Goal: Ask a question

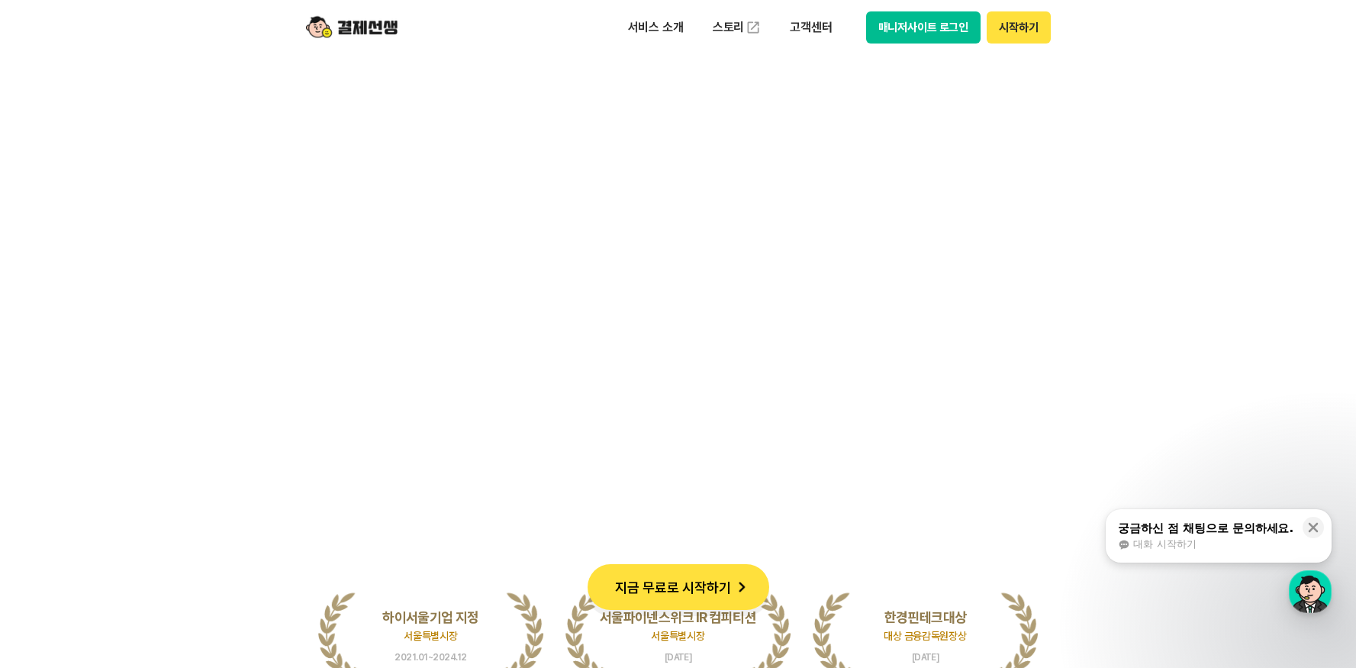
scroll to position [3538, 0]
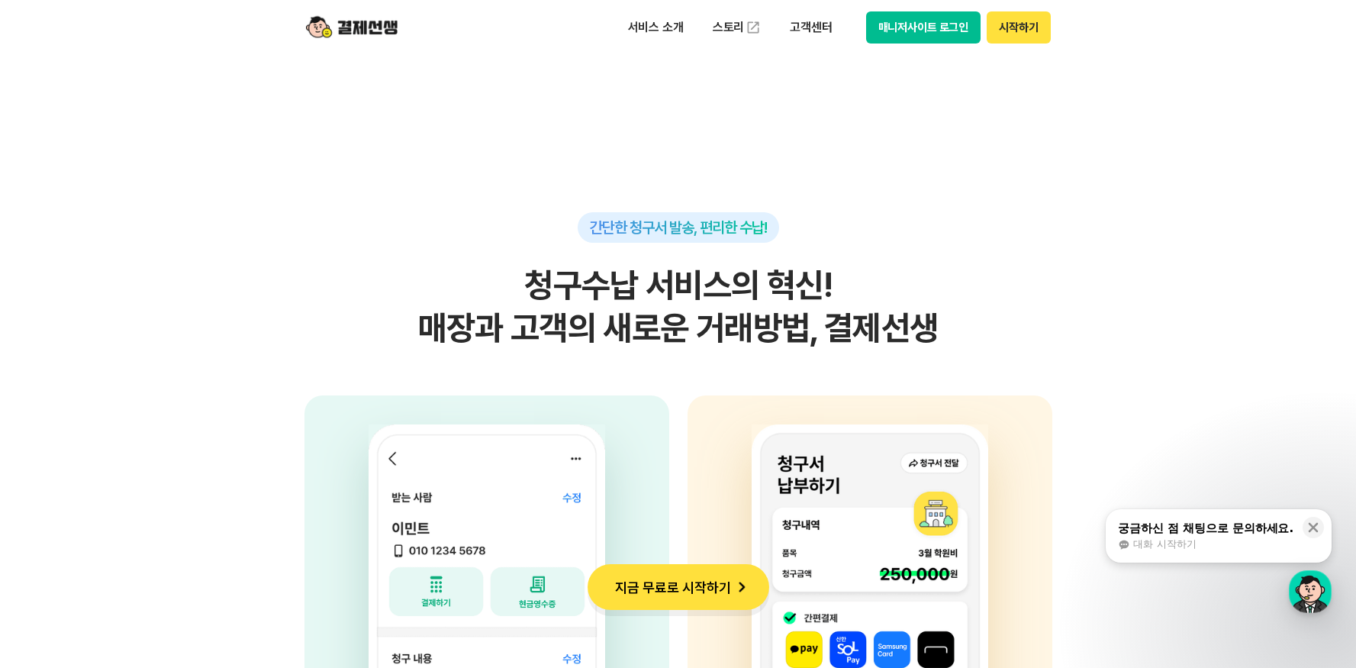
click at [1262, 531] on div "궁금하신 점 채팅으로 문의하세요." at bounding box center [1206, 528] width 176 height 15
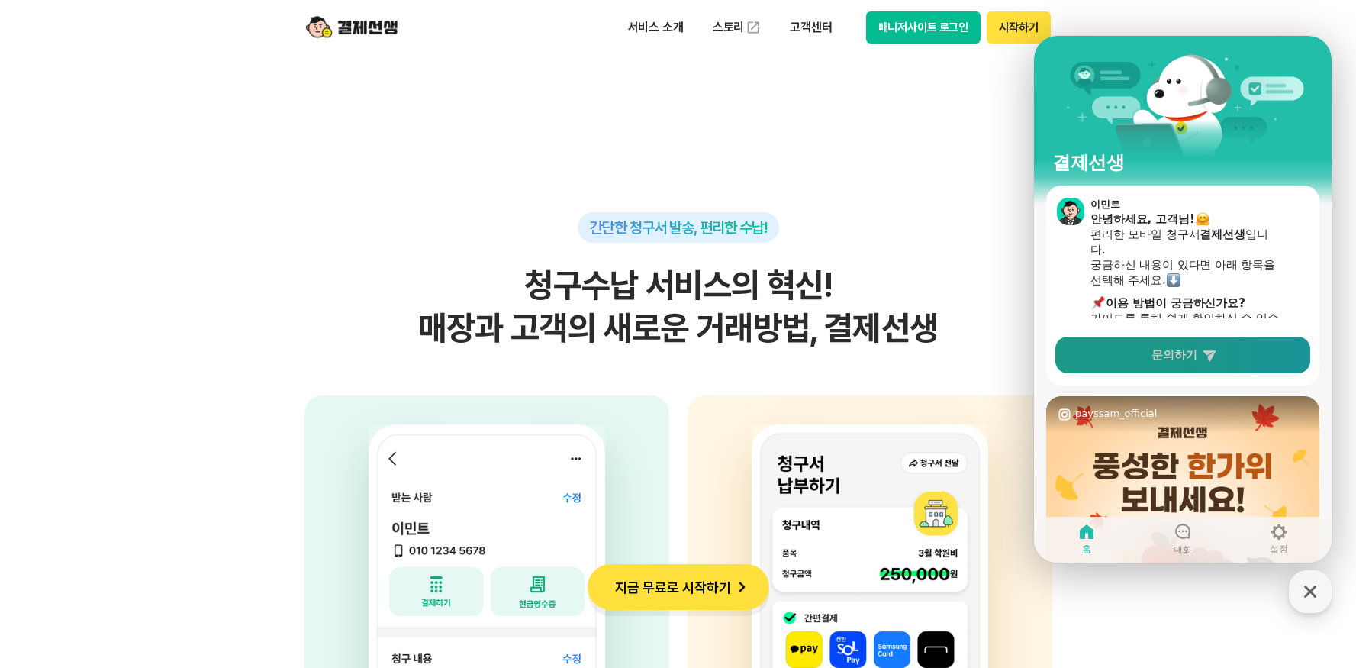
click at [1187, 372] on link "문의하기" at bounding box center [1183, 355] width 255 height 37
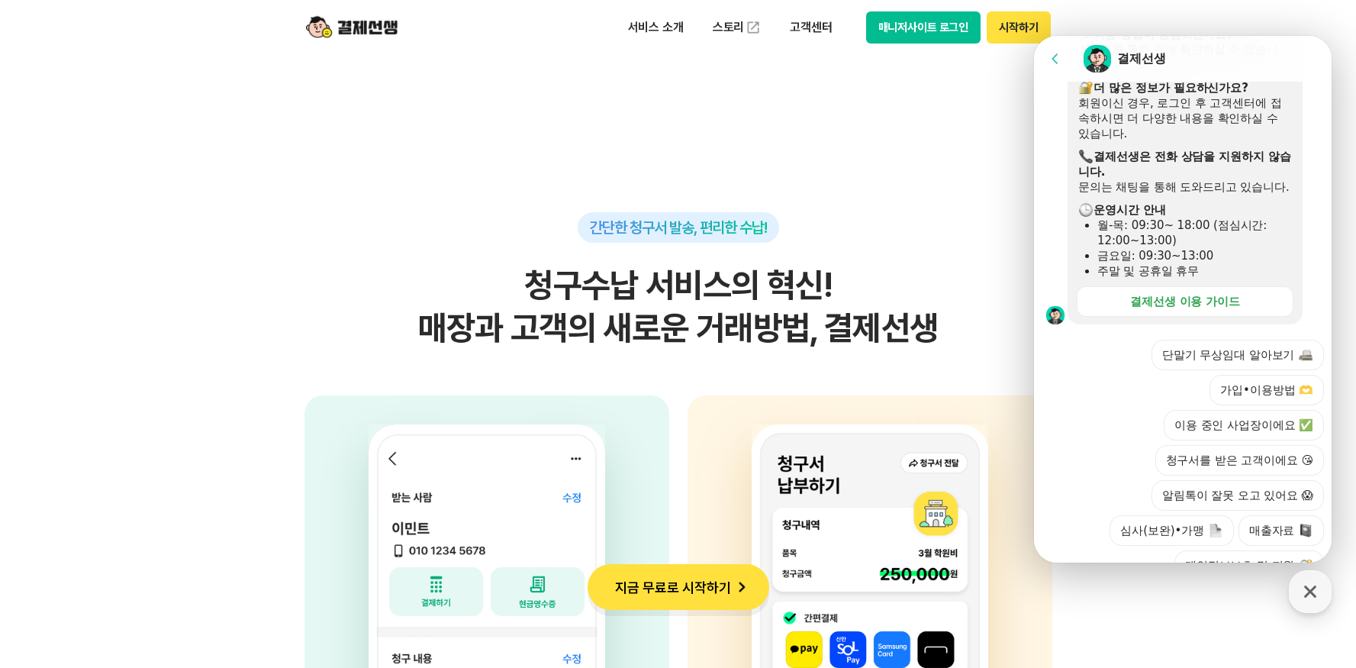
scroll to position [3836, 0]
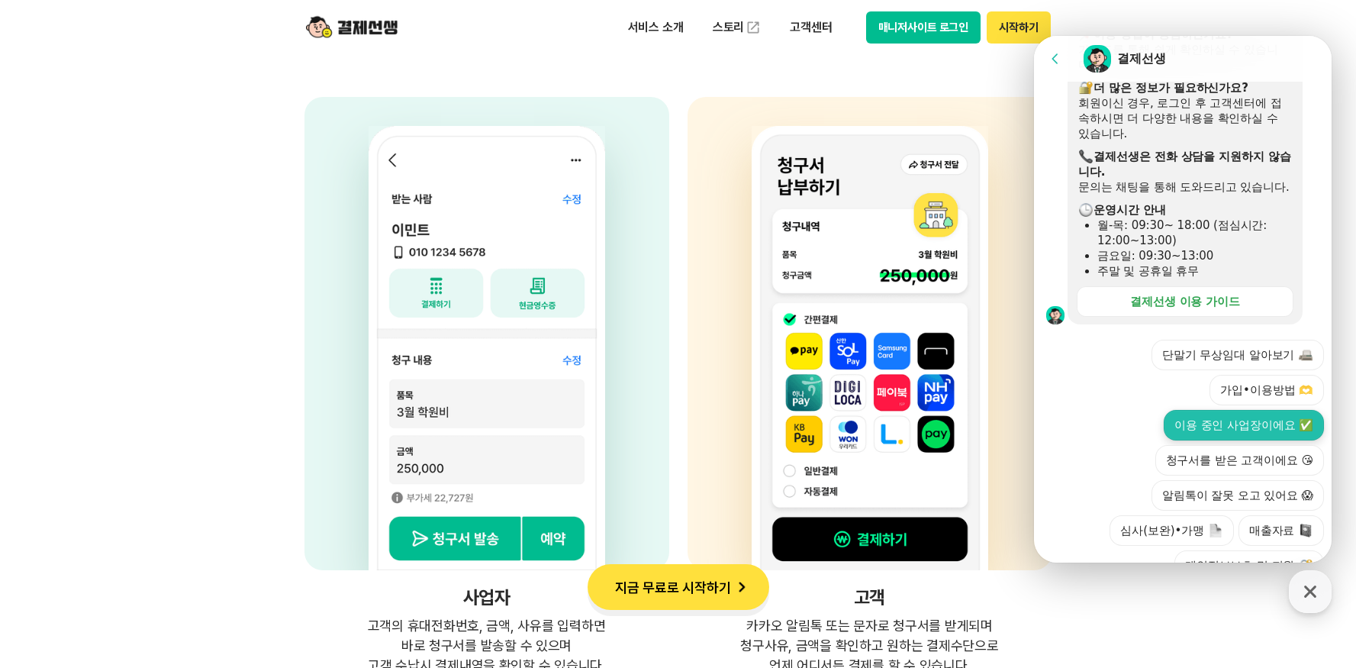
click at [1249, 410] on button "이용 중인 사업장이에요 ✅" at bounding box center [1244, 425] width 160 height 31
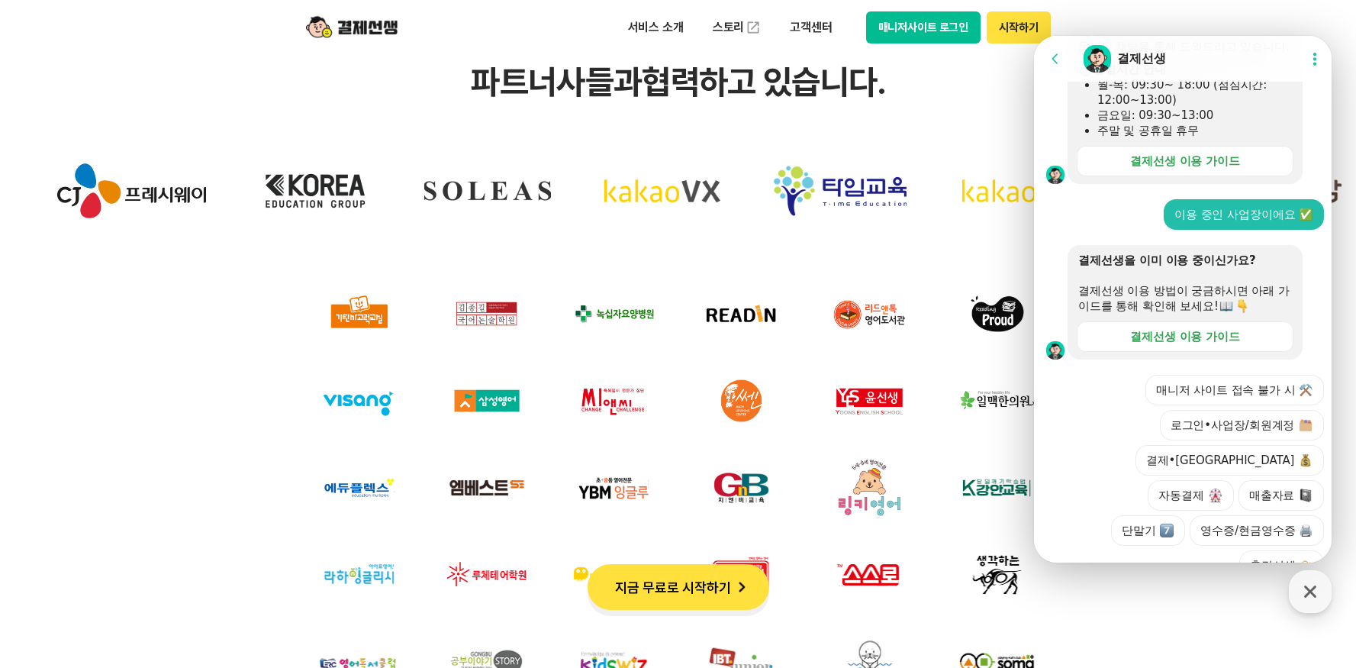
scroll to position [4774, 0]
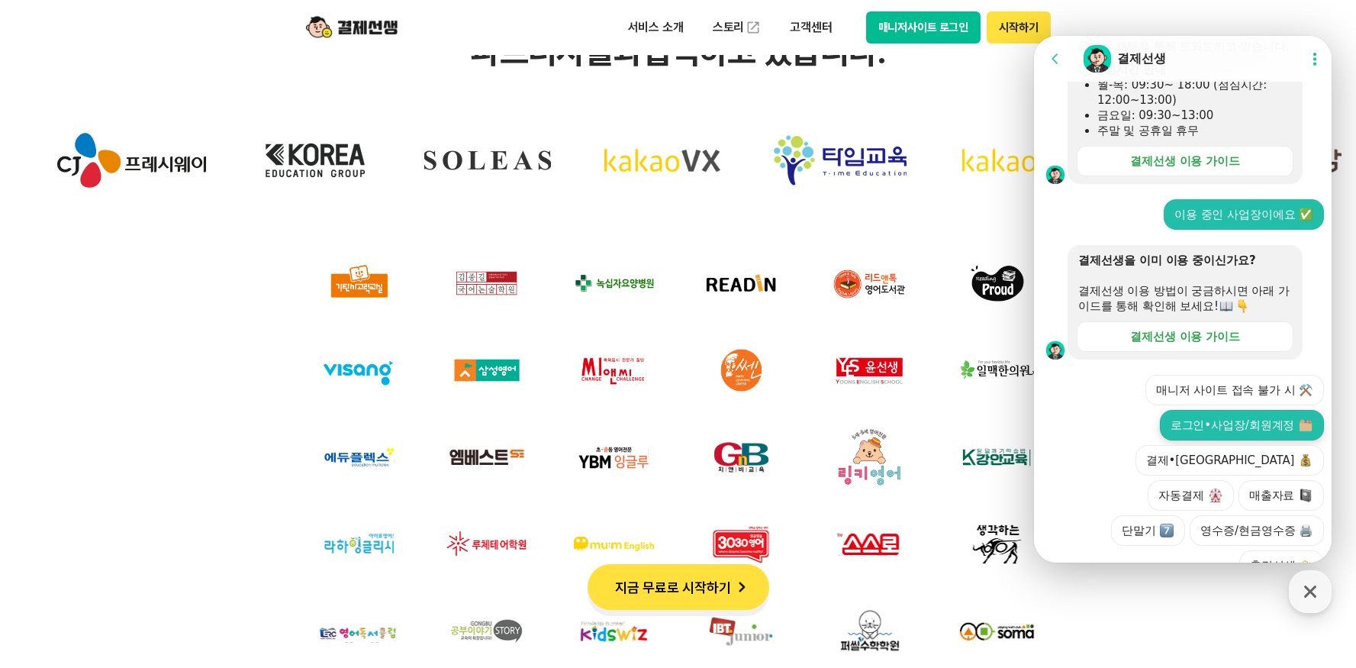
click at [1160, 410] on button "로그인•사업장/회원계정" at bounding box center [1242, 425] width 164 height 31
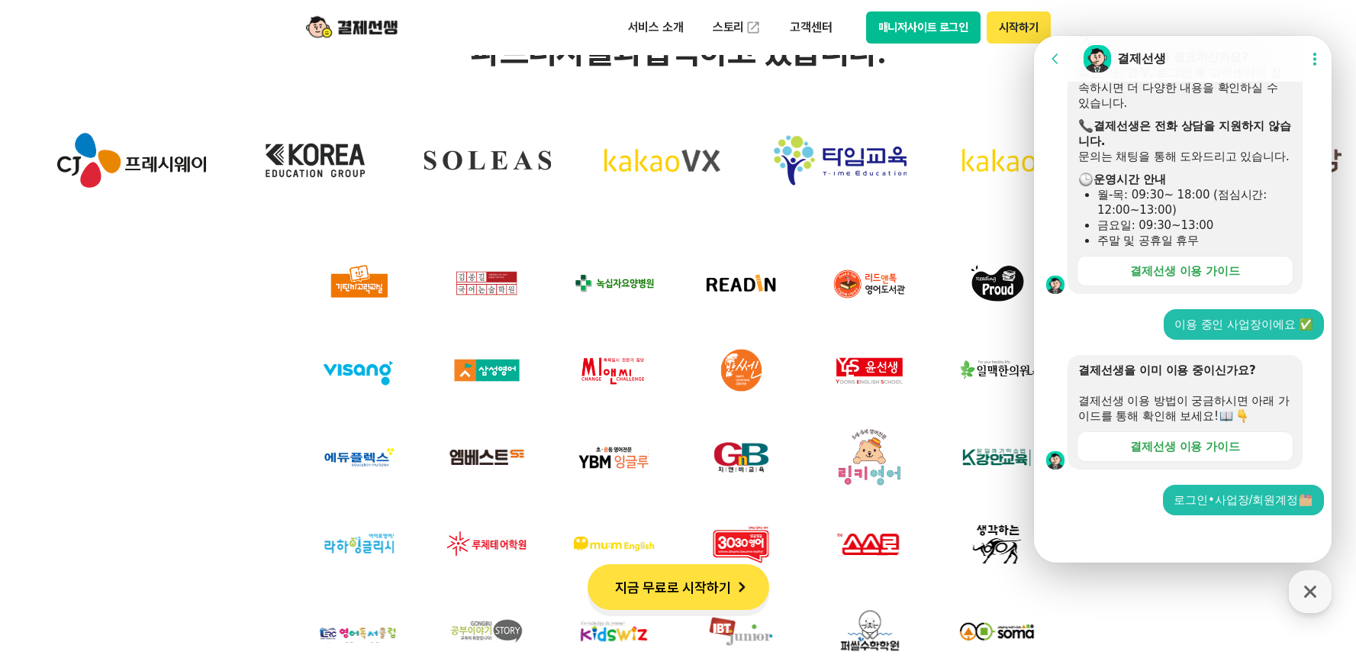
scroll to position [333, 0]
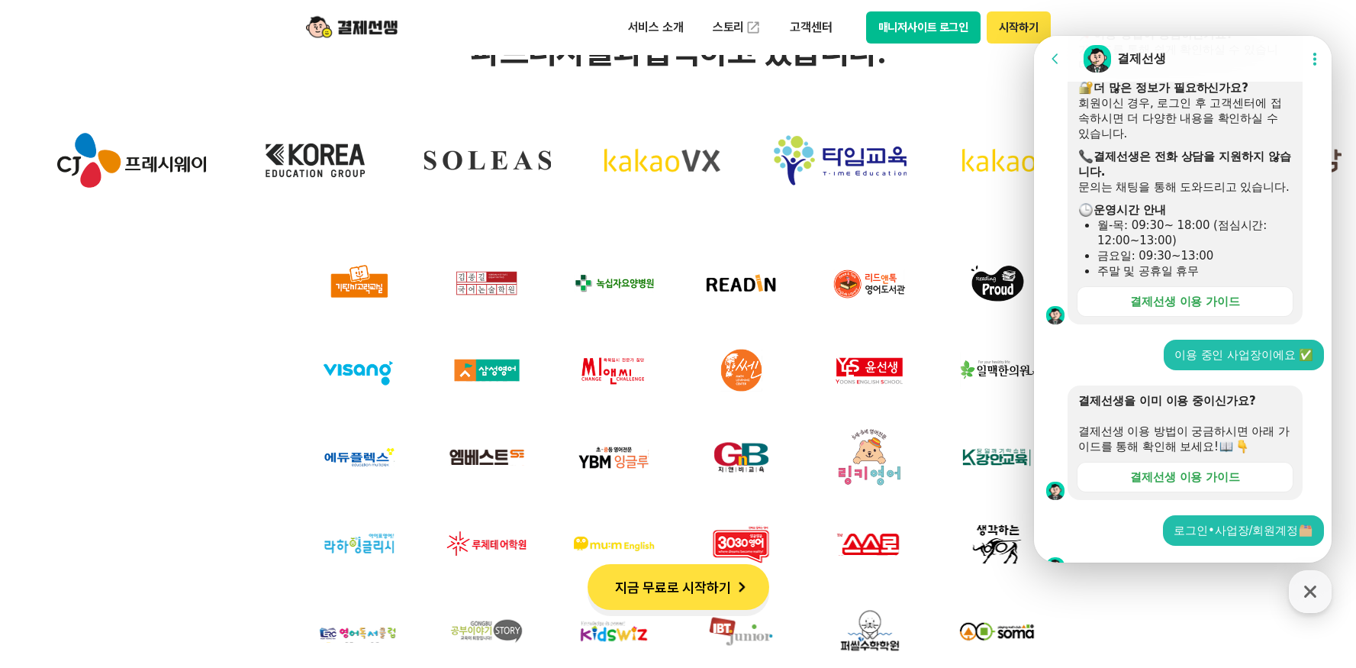
click at [1059, 60] on icon at bounding box center [1055, 58] width 15 height 15
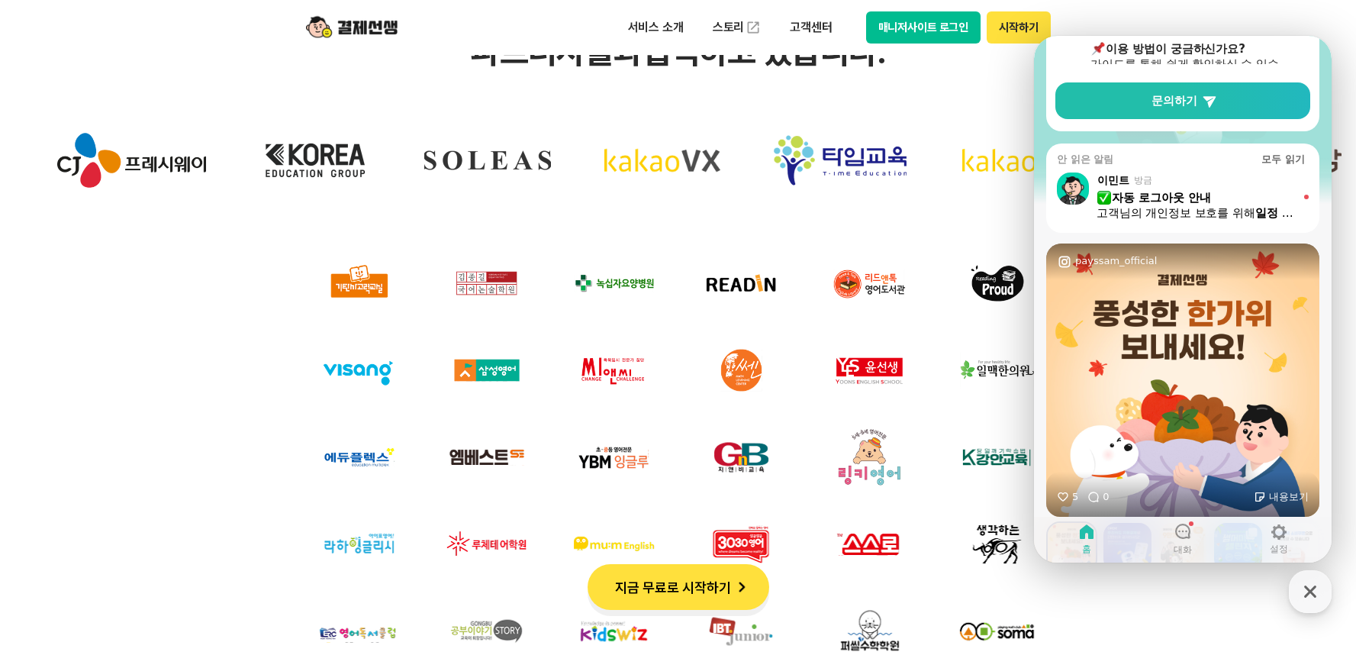
scroll to position [0, 0]
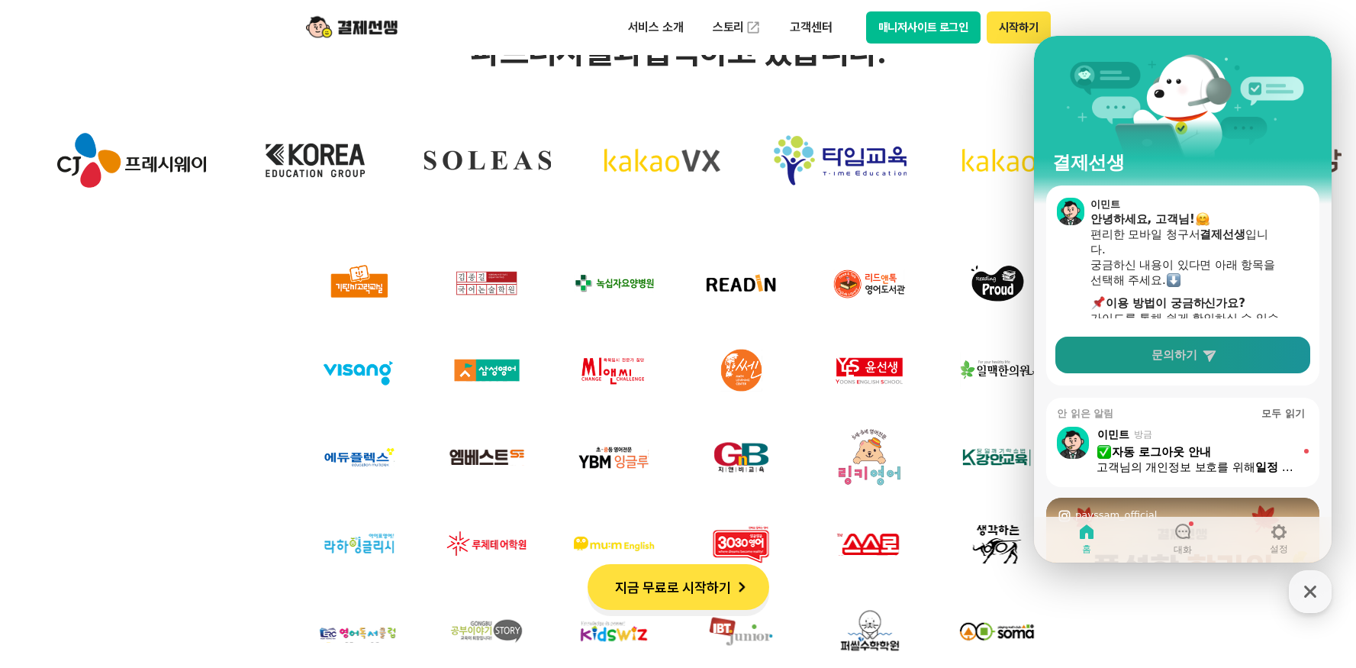
click at [1199, 368] on link "문의하기" at bounding box center [1183, 355] width 255 height 37
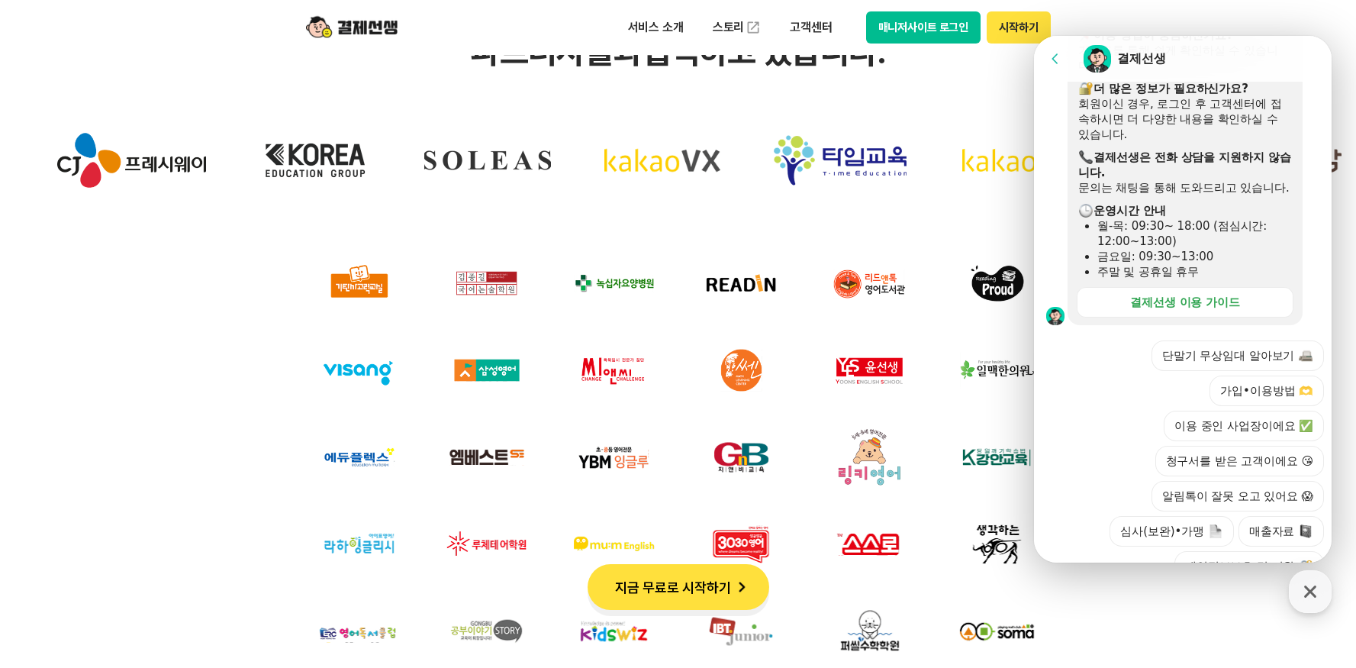
scroll to position [333, 0]
click at [1217, 410] on button "이용 중인 사업장이에요 ✅" at bounding box center [1244, 425] width 160 height 31
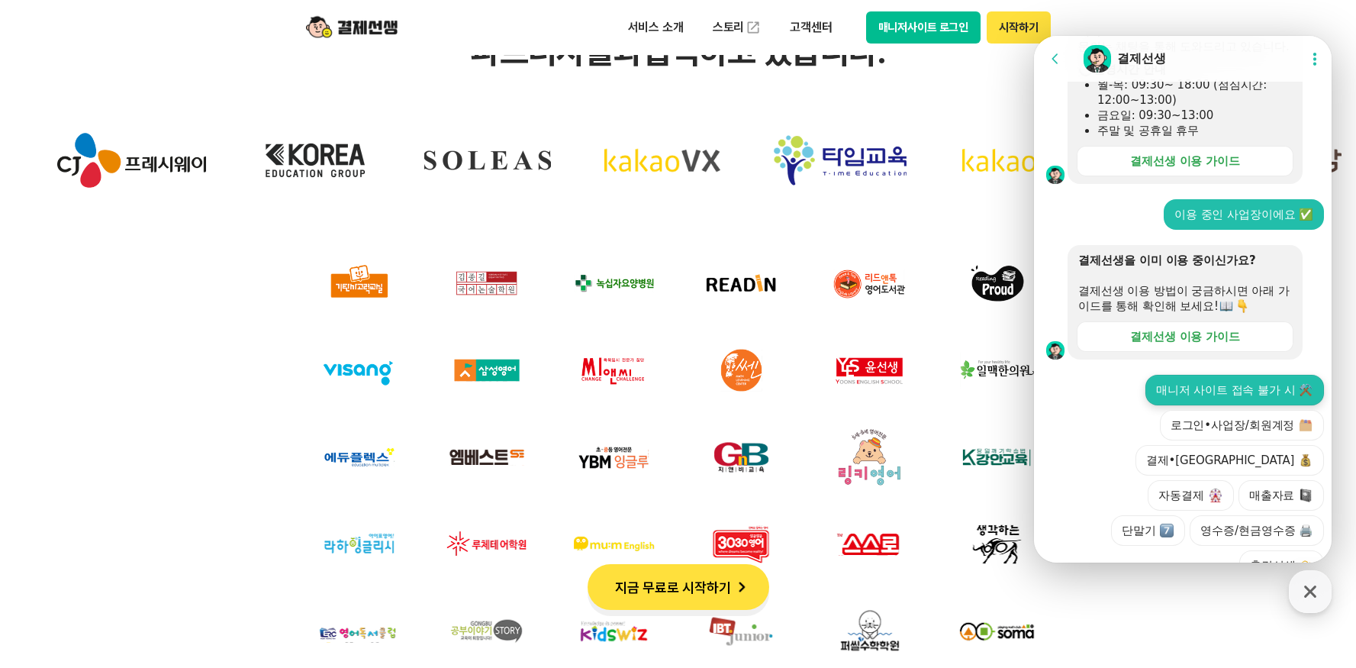
click at [1261, 375] on button "매니저 사이트 접속 불가 시 ⚒️" at bounding box center [1235, 390] width 179 height 31
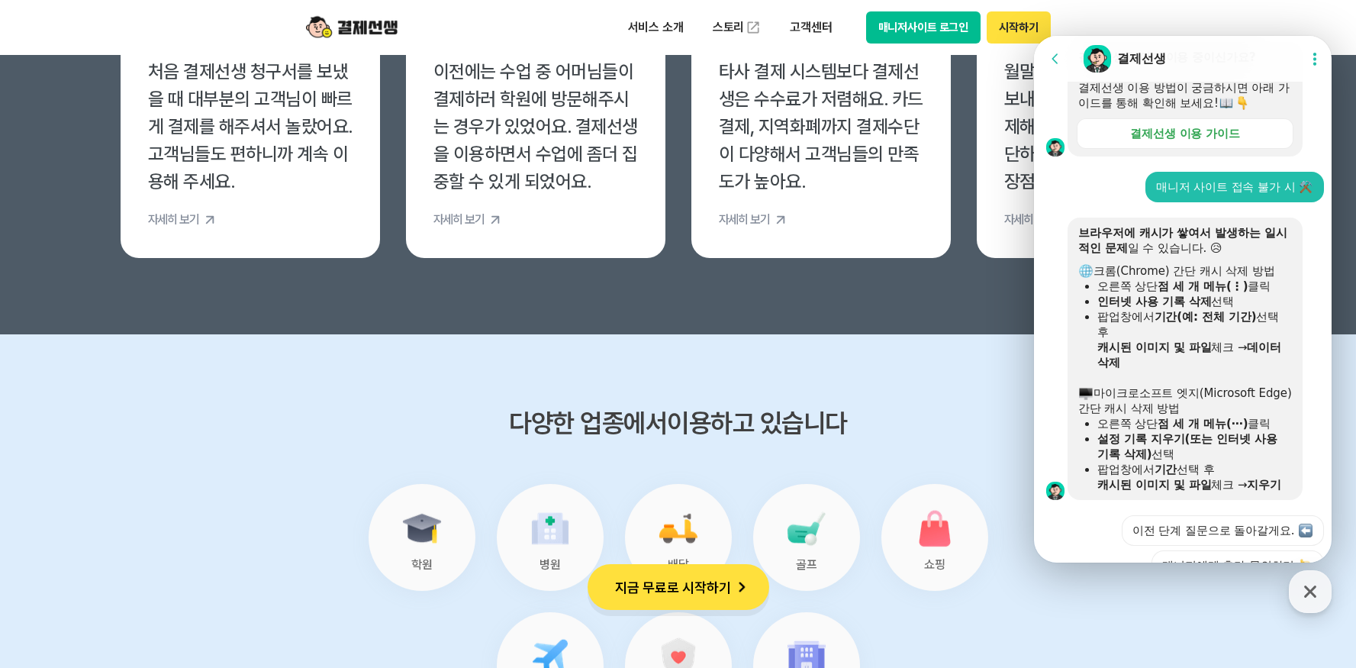
scroll to position [681, 0]
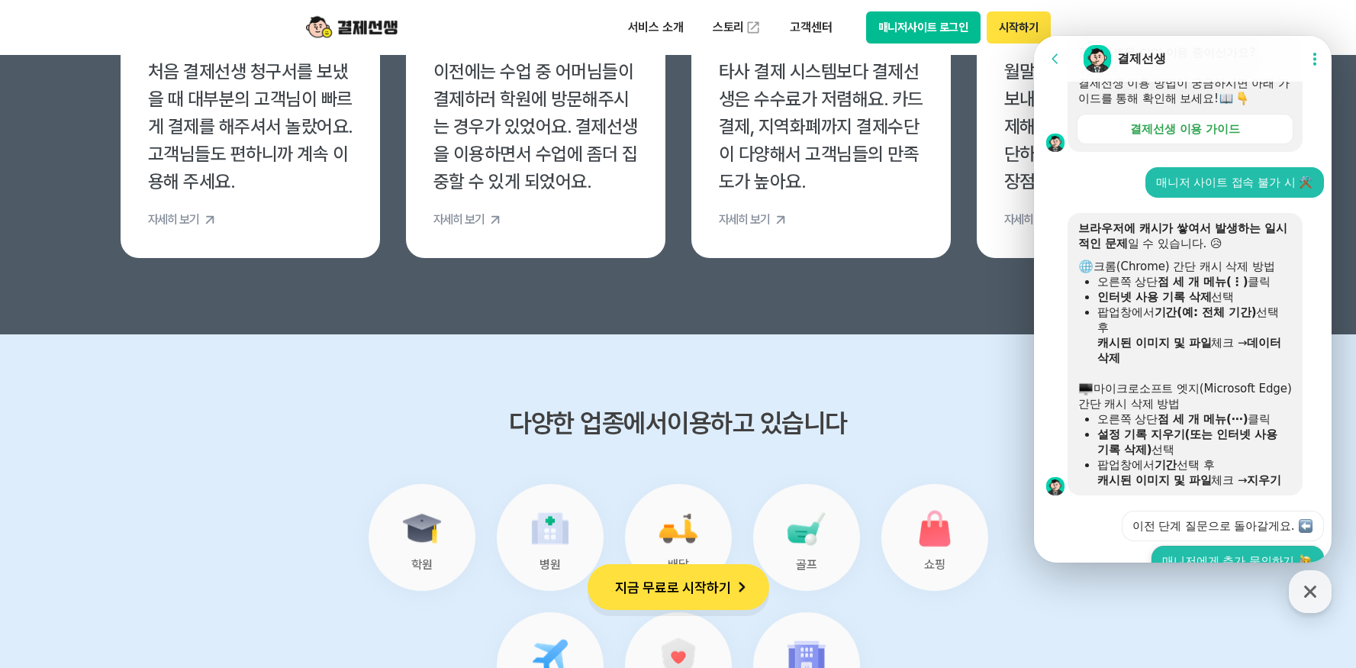
click at [1231, 546] on button "매니저에게 추가 문의하기" at bounding box center [1238, 561] width 172 height 31
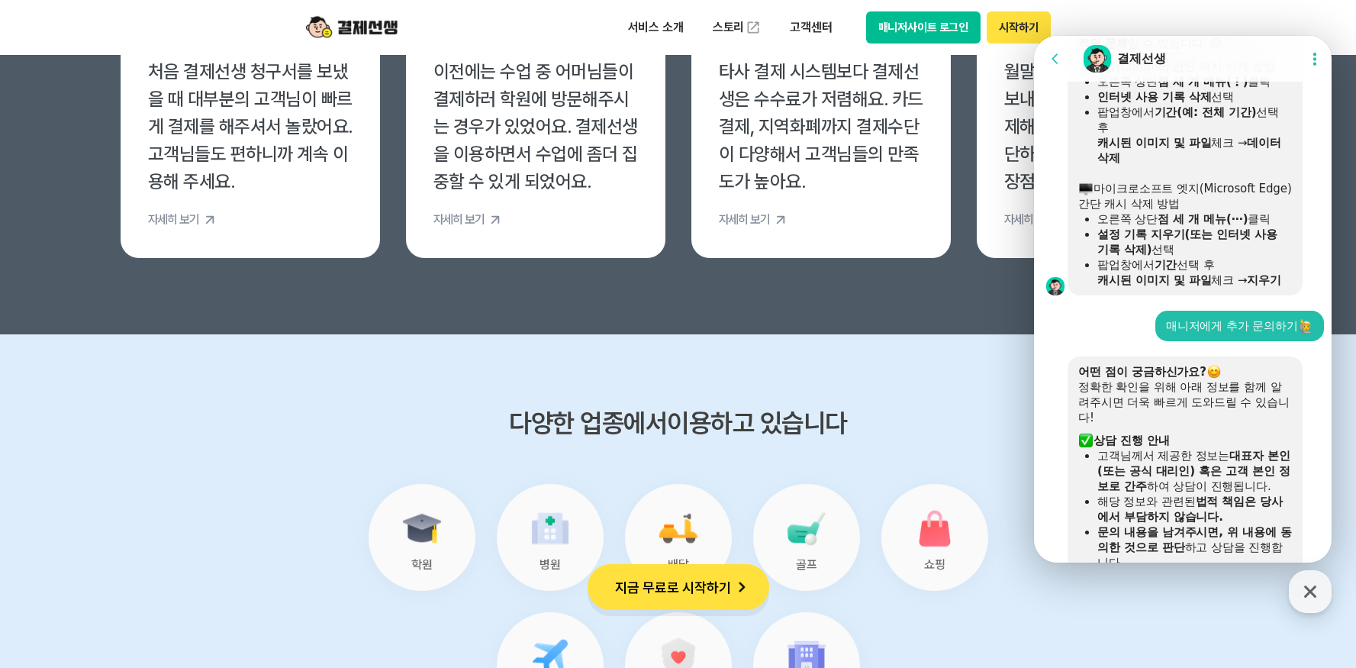
scroll to position [1120, 0]
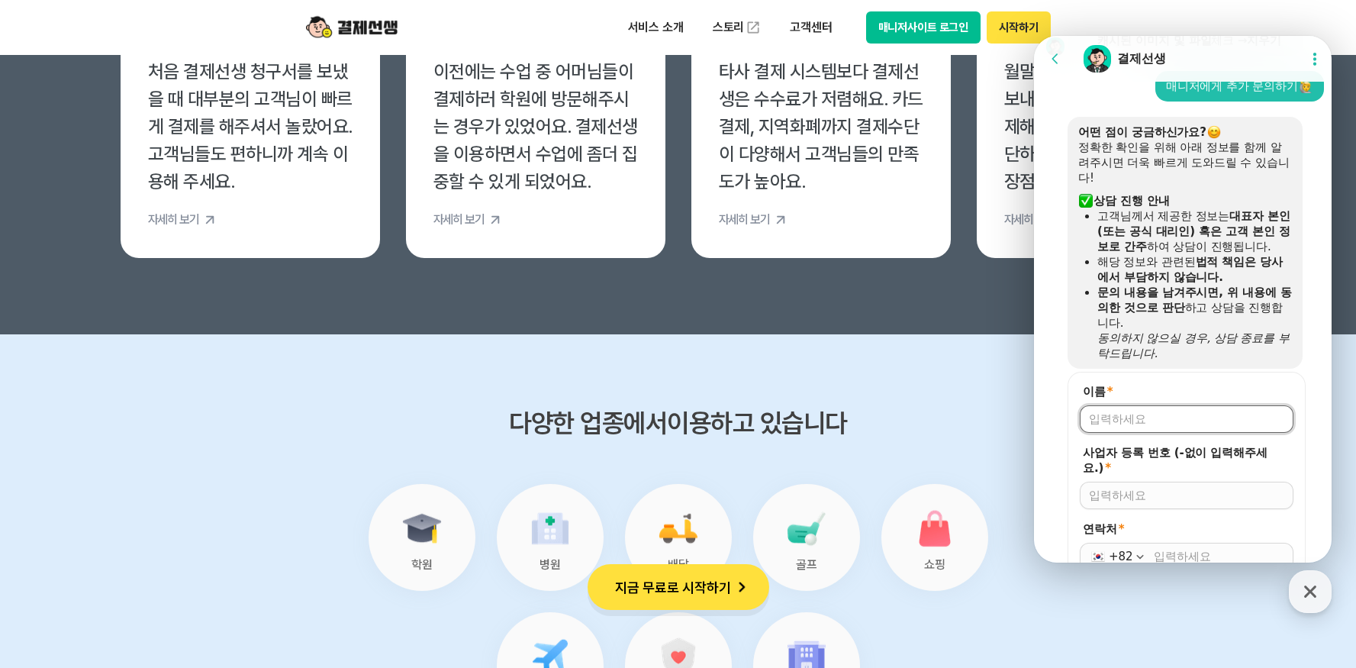
click at [1139, 411] on input "이름 *" at bounding box center [1186, 418] width 195 height 15
type input "[PERSON_NAME]"
click at [1162, 488] on input "사업자 등록 번호 (-없이 입력해주세요.) *" at bounding box center [1186, 495] width 195 height 15
type input "1348738663"
click at [1168, 549] on input "연락처 *" at bounding box center [1219, 556] width 131 height 15
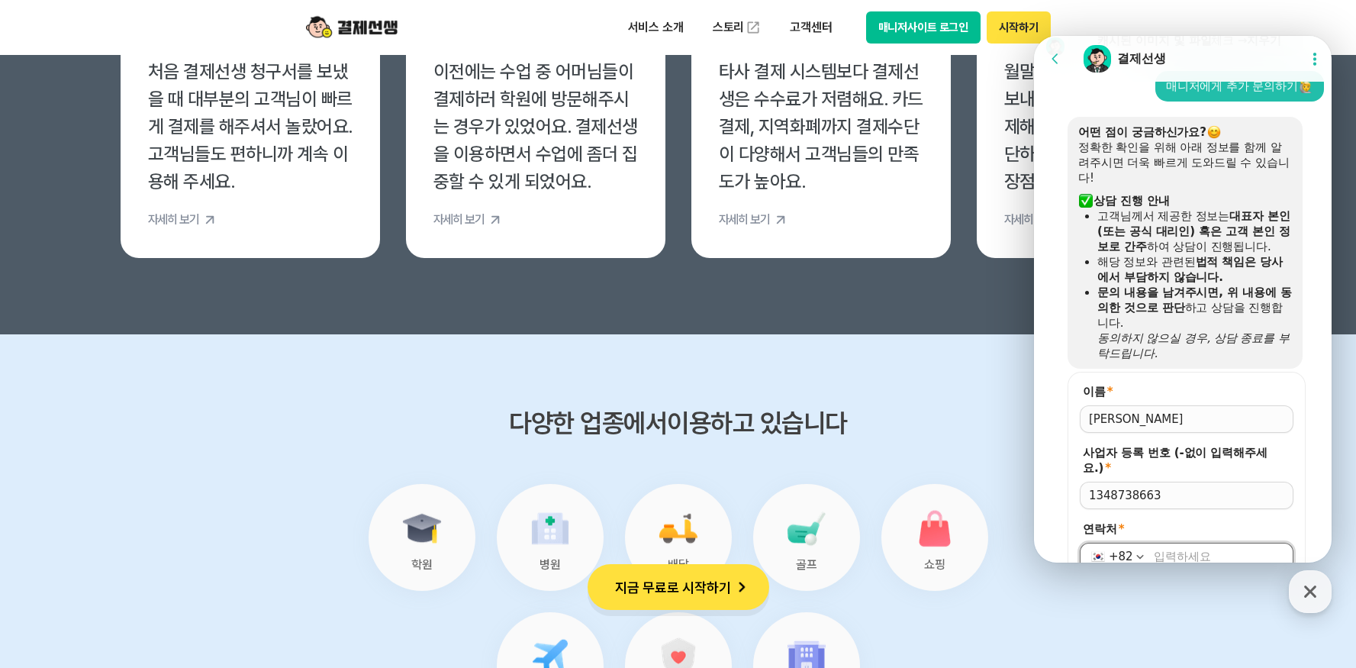
type input "[PHONE_NUMBER]"
click at [1175, 582] on button "저장" at bounding box center [1187, 595] width 214 height 27
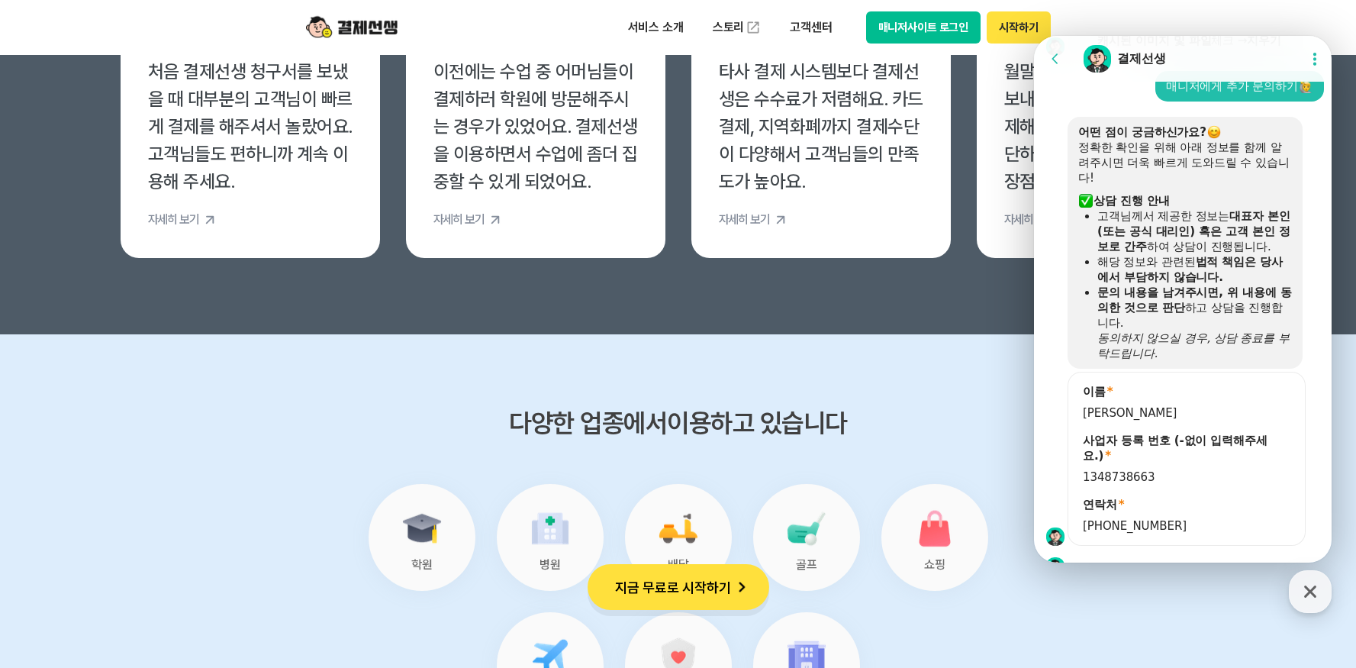
scroll to position [1044, 0]
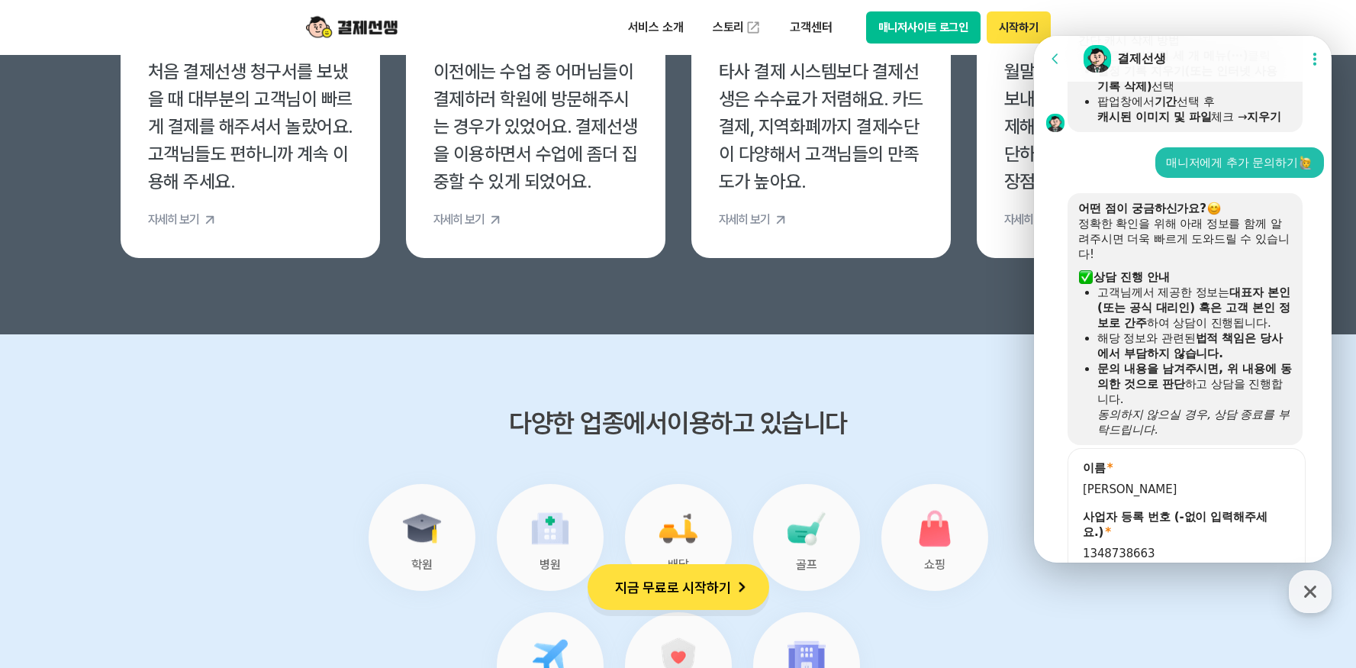
click at [1130, 622] on div at bounding box center [1185, 642] width 302 height 41
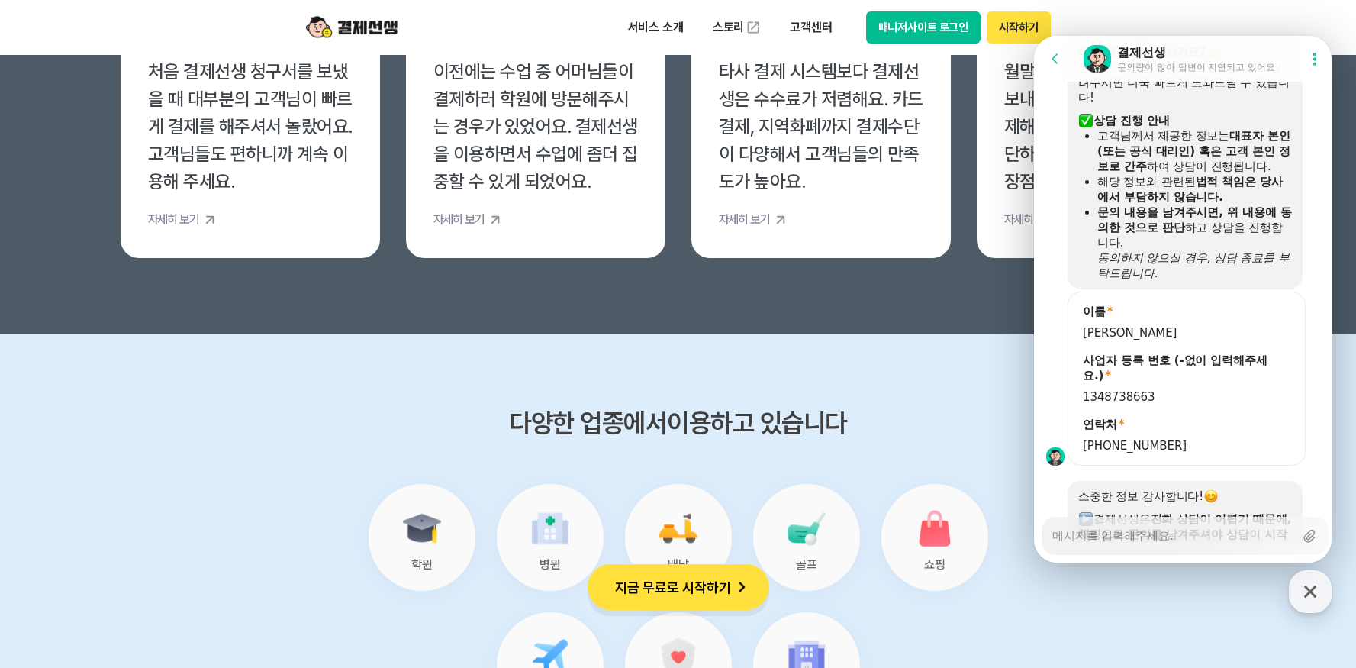
scroll to position [1227, 0]
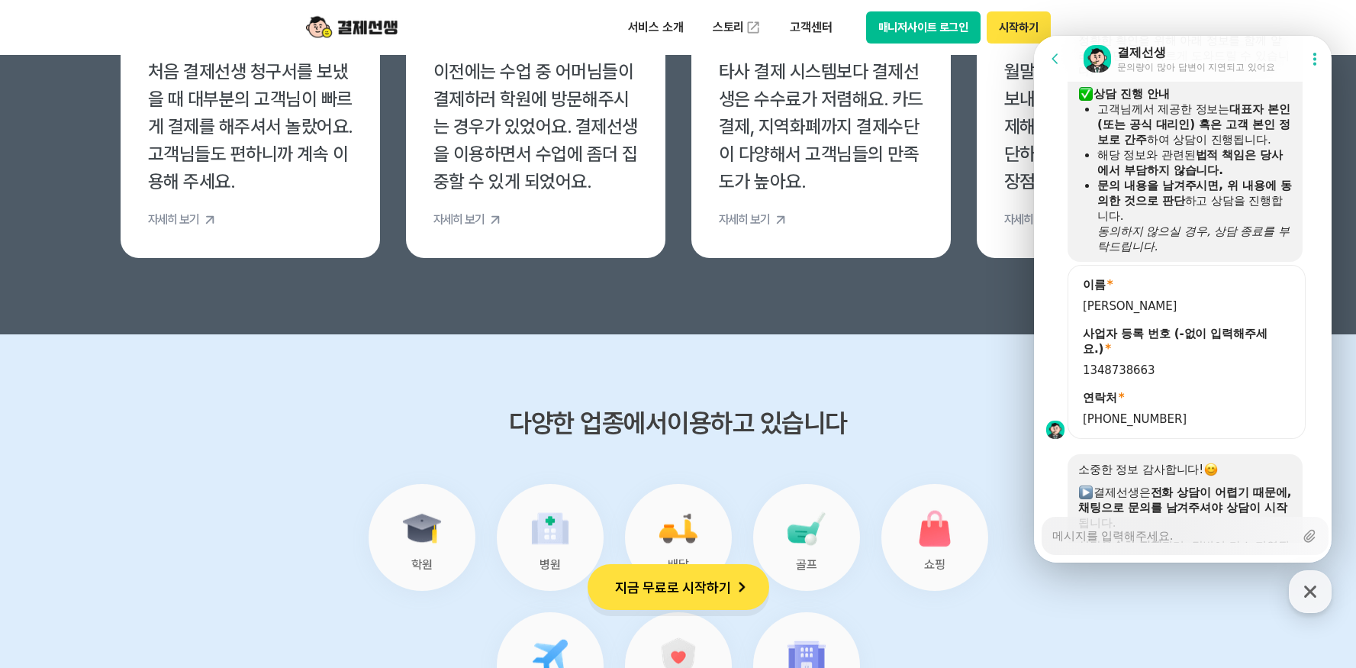
click at [1130, 543] on textarea "Messenger Input Textarea" at bounding box center [1174, 530] width 242 height 26
type textarea "x"
type textarea "z"
type textarea "x"
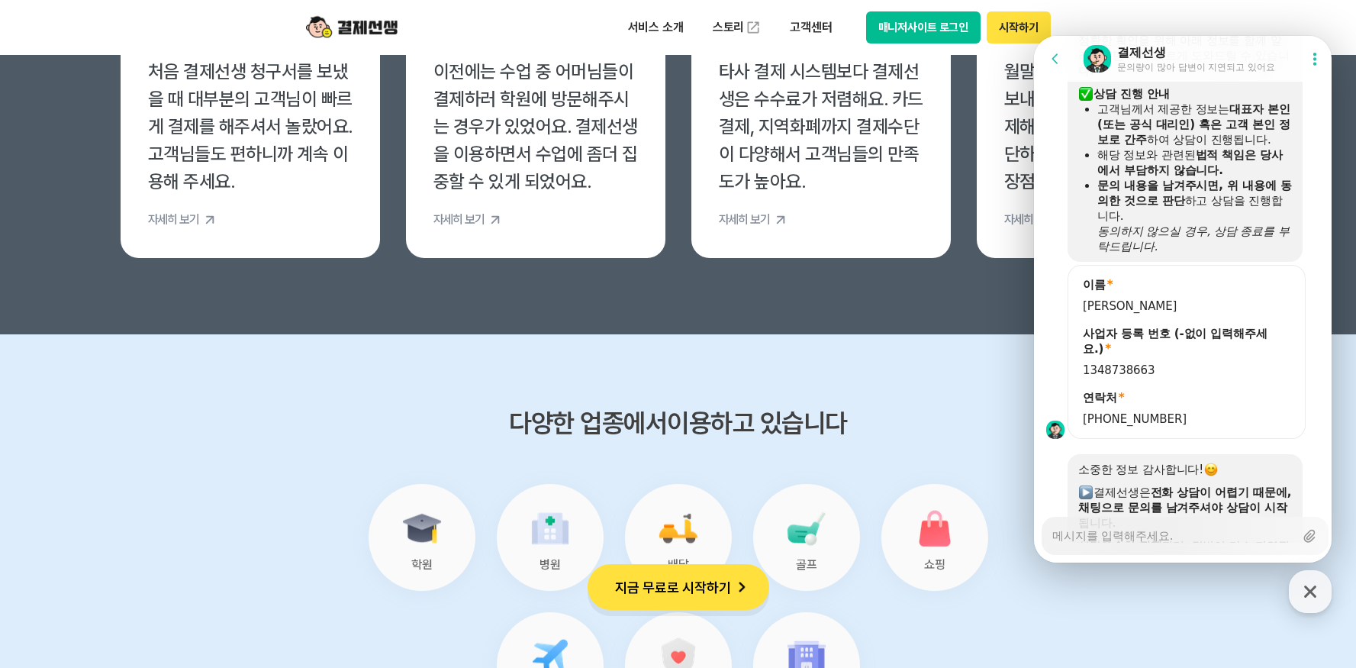
type textarea "z"
type textarea "x"
type textarea "zo"
type textarea "x"
type textarea "zot"
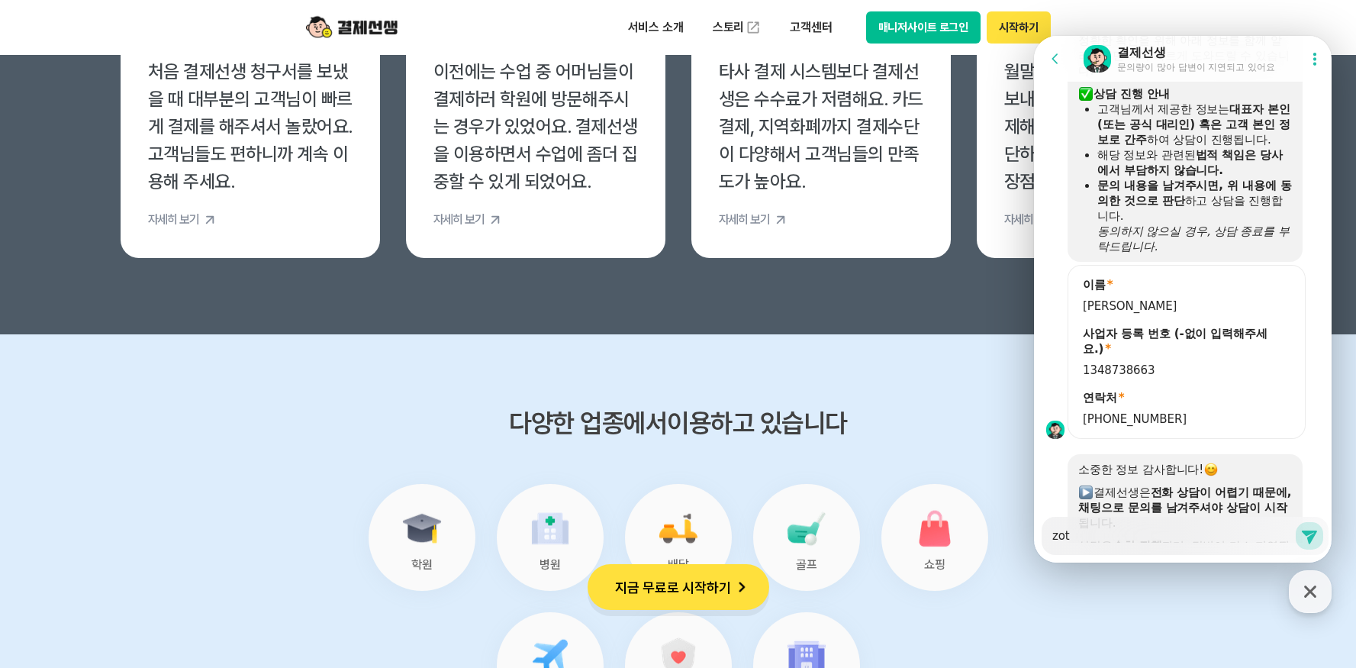
type textarea "x"
type textarea "zotl"
type textarea "x"
type textarea "zot"
type textarea "x"
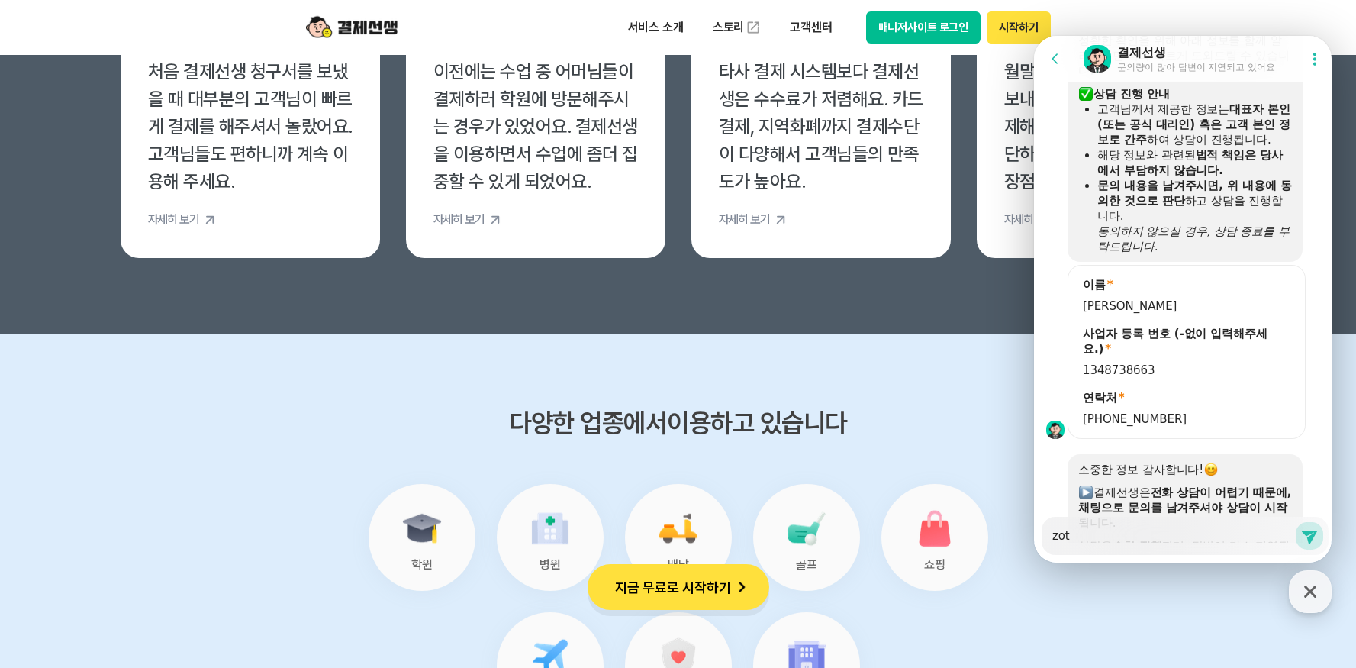
type textarea "zo"
type textarea "x"
type textarea "z"
type textarea "x"
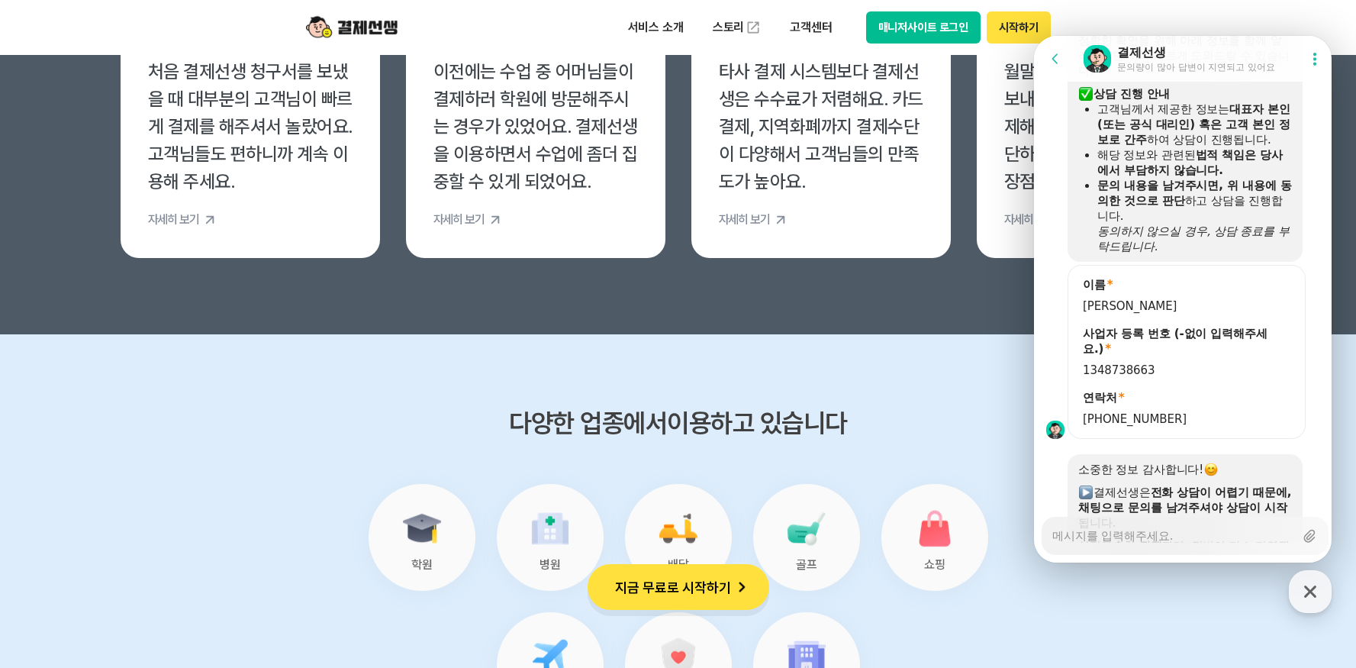
type textarea "ㅋ"
type textarea "x"
type textarea "캐"
type textarea "x"
type textarea "캣"
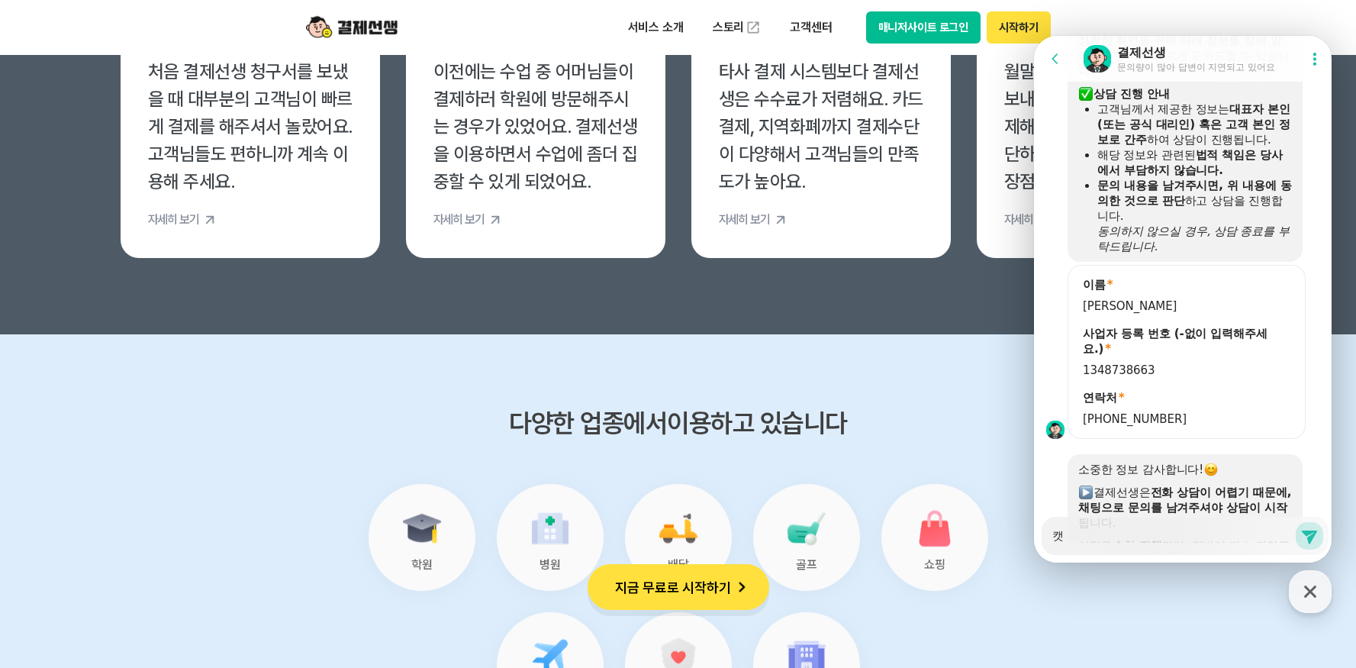
type textarea "x"
type textarea "캐시"
type textarea "x"
type textarea "캐시"
type textarea "x"
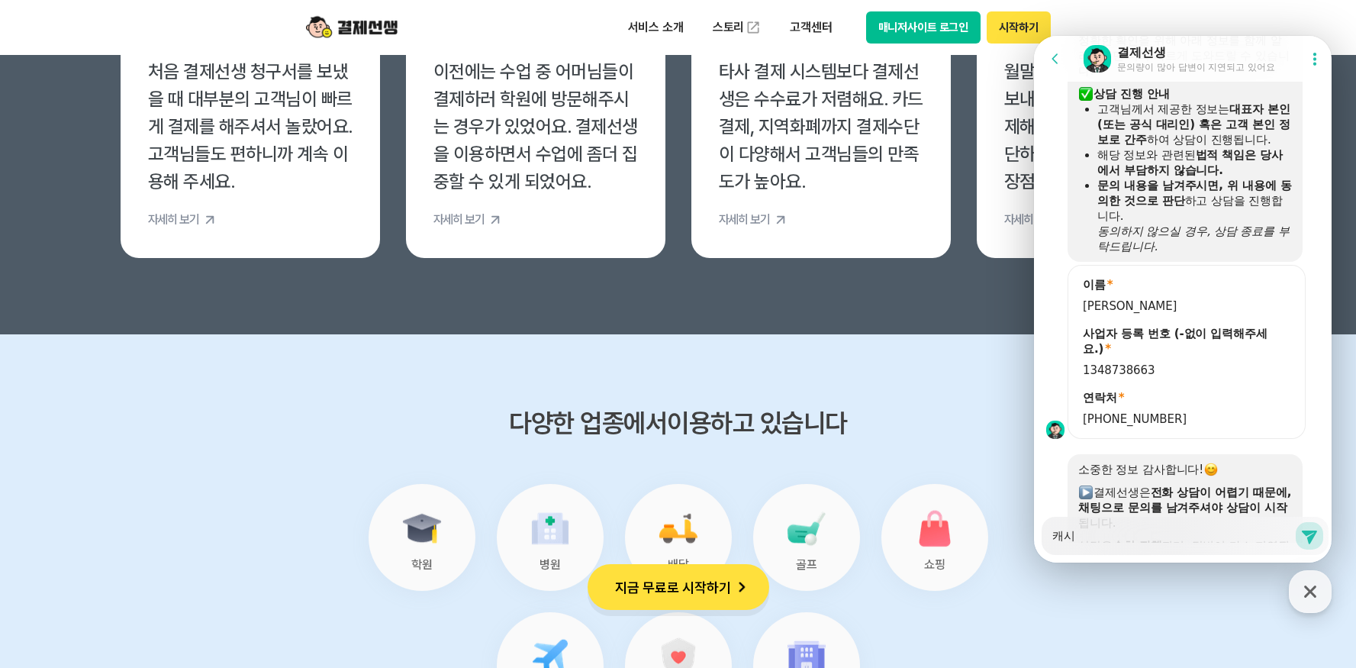
type textarea "캐시 ㅅ"
type textarea "x"
type textarea "캐시 사"
type textarea "x"
type textarea "캐시 삭"
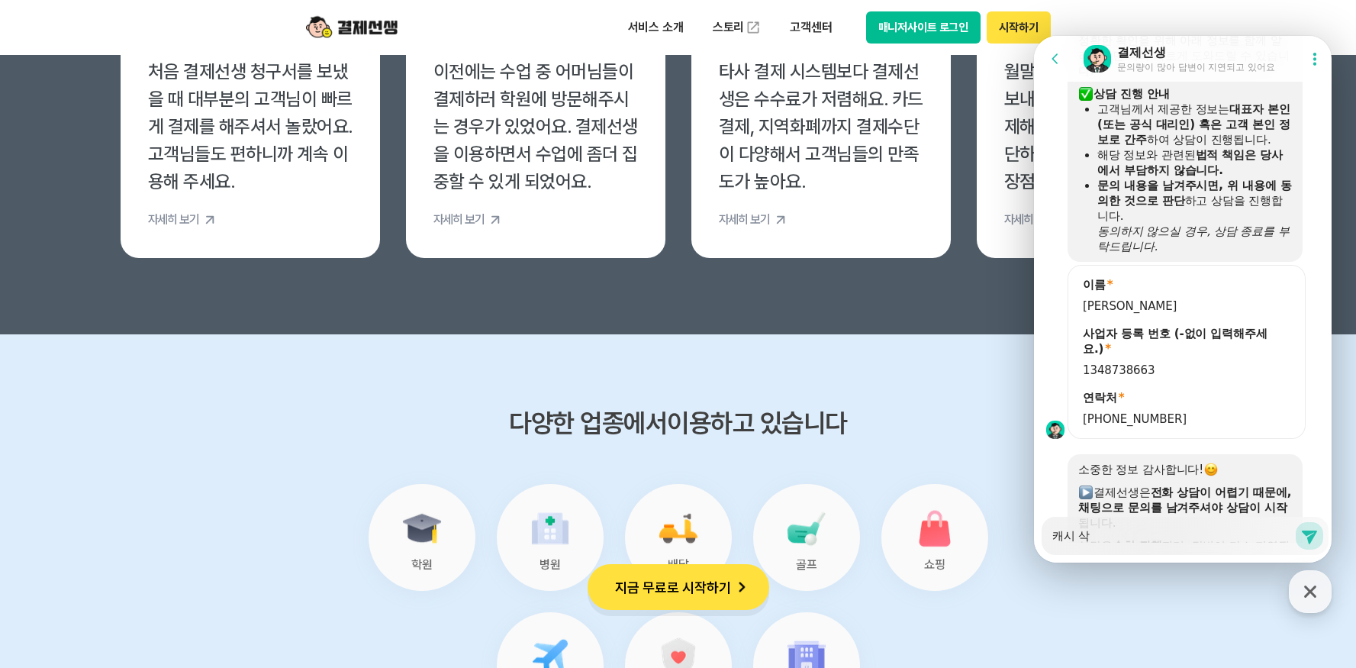
type textarea "x"
type textarea "캐시 삭ㅈ"
type textarea "x"
type textarea "캐시 삭제"
type textarea "x"
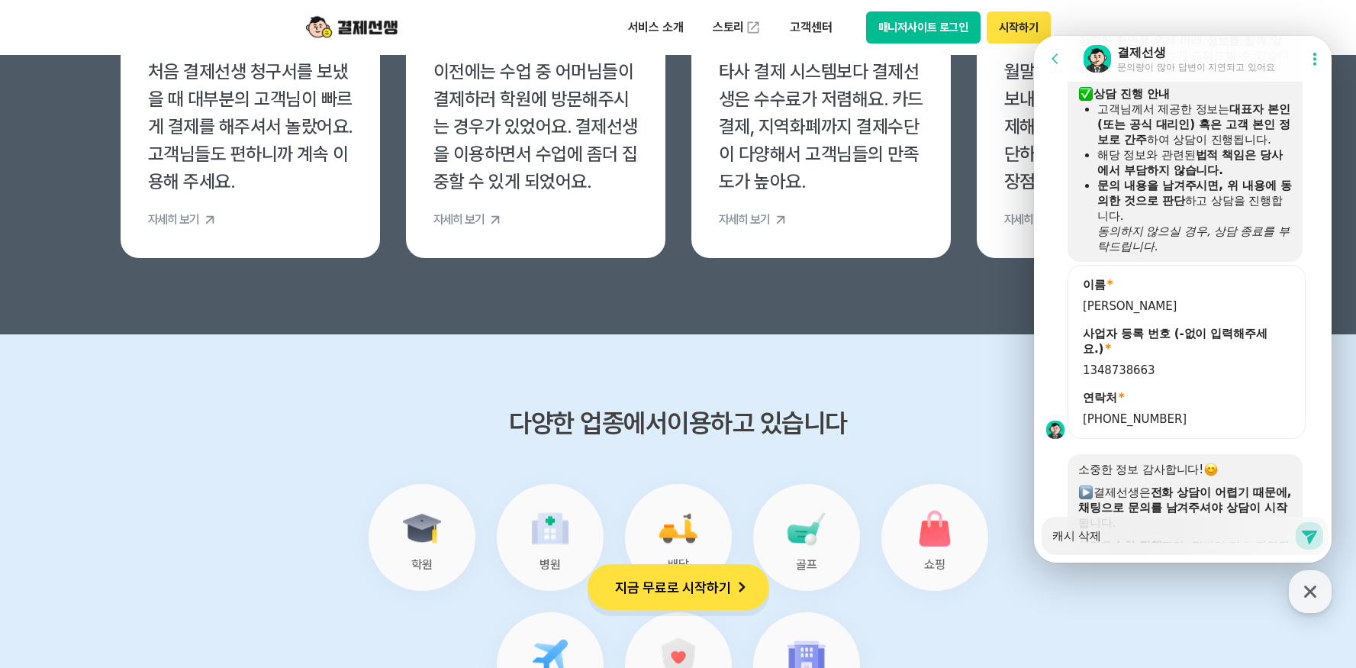
type textarea "캐시 삭제"
type textarea "x"
type textarea "캐시 삭제 ㅎ"
type textarea "x"
type textarea "캐시 삭제 해"
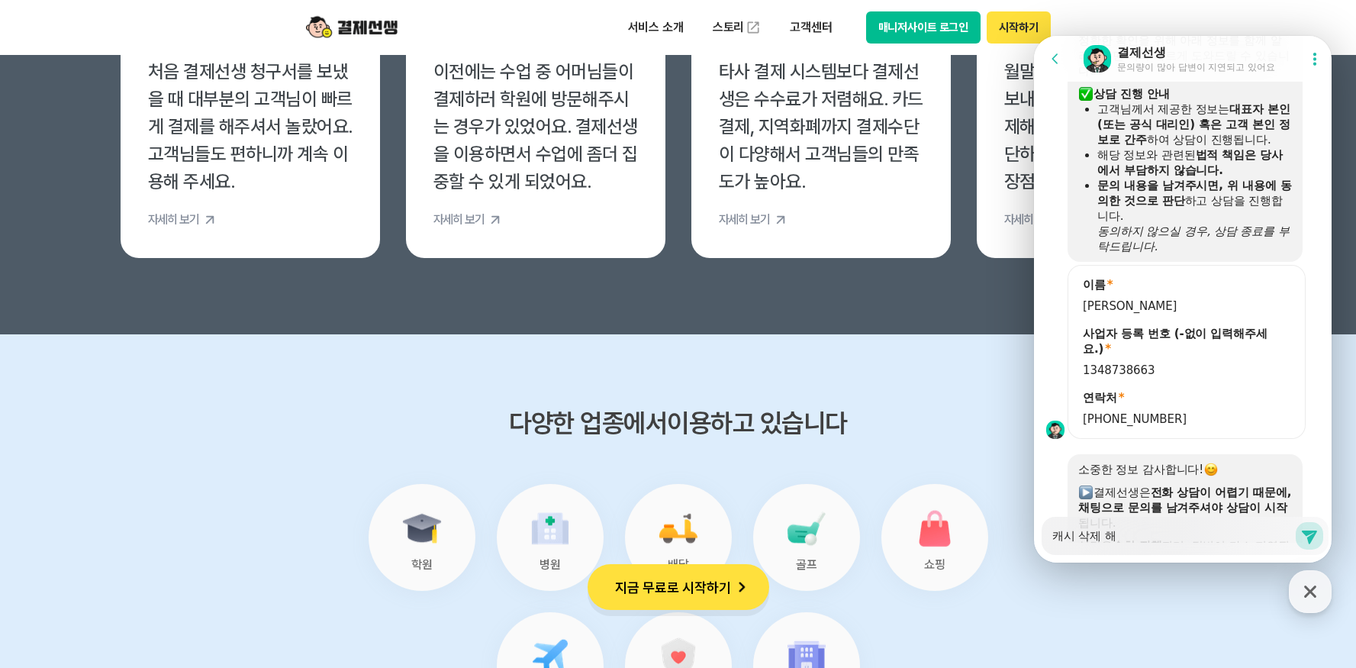
type textarea "x"
type textarea "캐시 삭제 해도"
type textarea "x"
type textarea "캐시 삭제 해도"
type textarea "x"
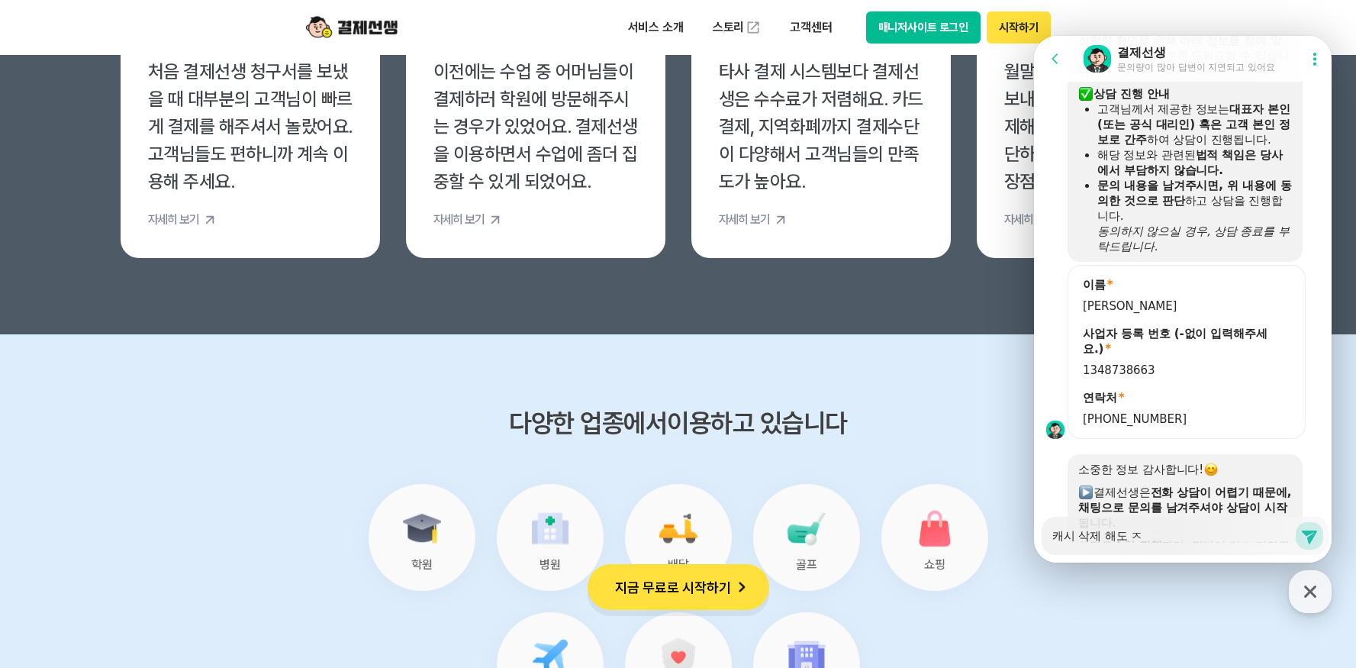
type textarea "캐시 삭제 해도 저"
type textarea "x"
type textarea "캐시 삭제 해도 접"
type textarea "x"
type textarea "캐시 삭제 해도 접ㄱ"
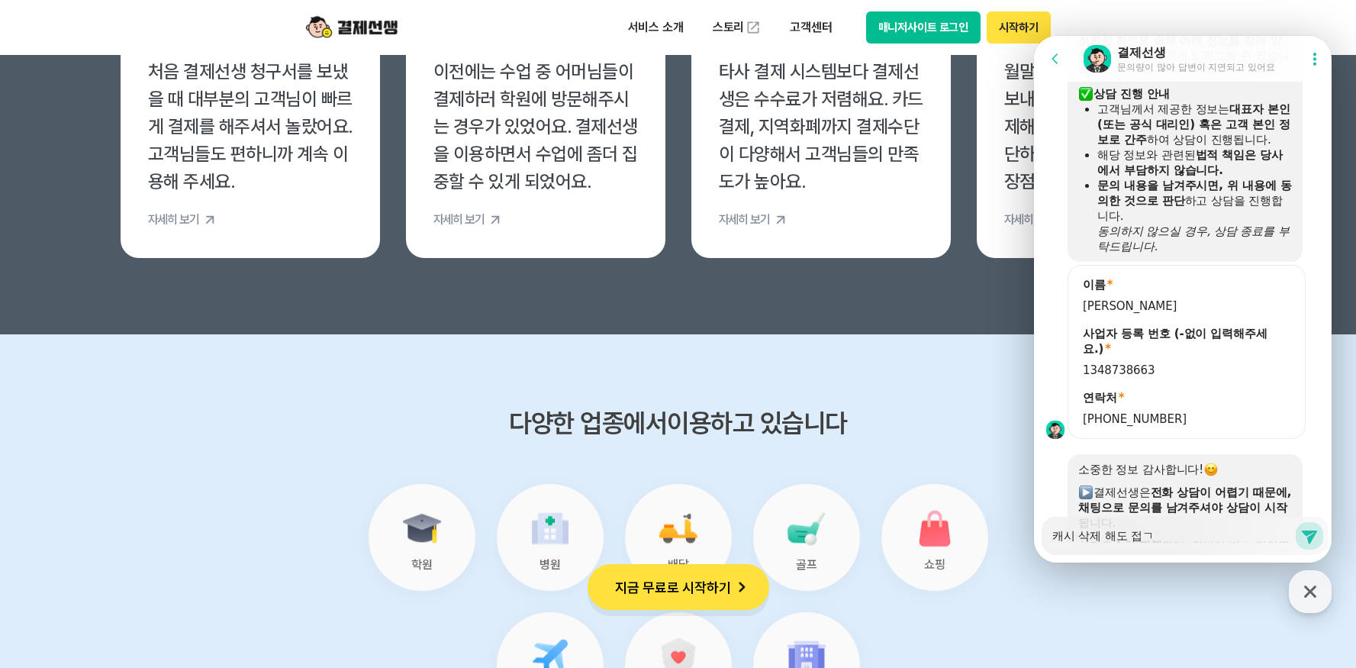
type textarea "x"
type textarea "캐시 삭제 해도 접그"
type textarea "x"
type textarea "캐시 삭제 해도 접근"
type textarea "x"
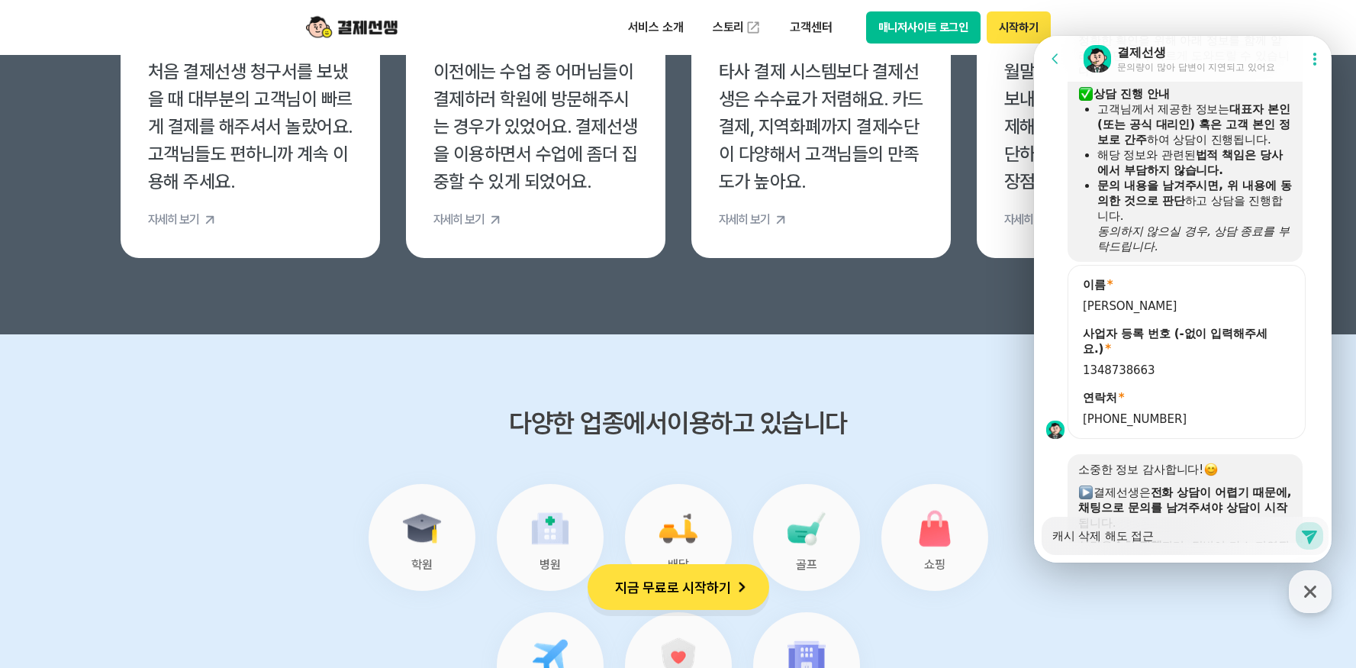
type textarea "캐시 삭제 해도 접근ㅇ"
type textarea "x"
type textarea "캐시 삭제 해도 접근이"
type textarea "x"
type textarea "캐시 삭제 해도 접근이"
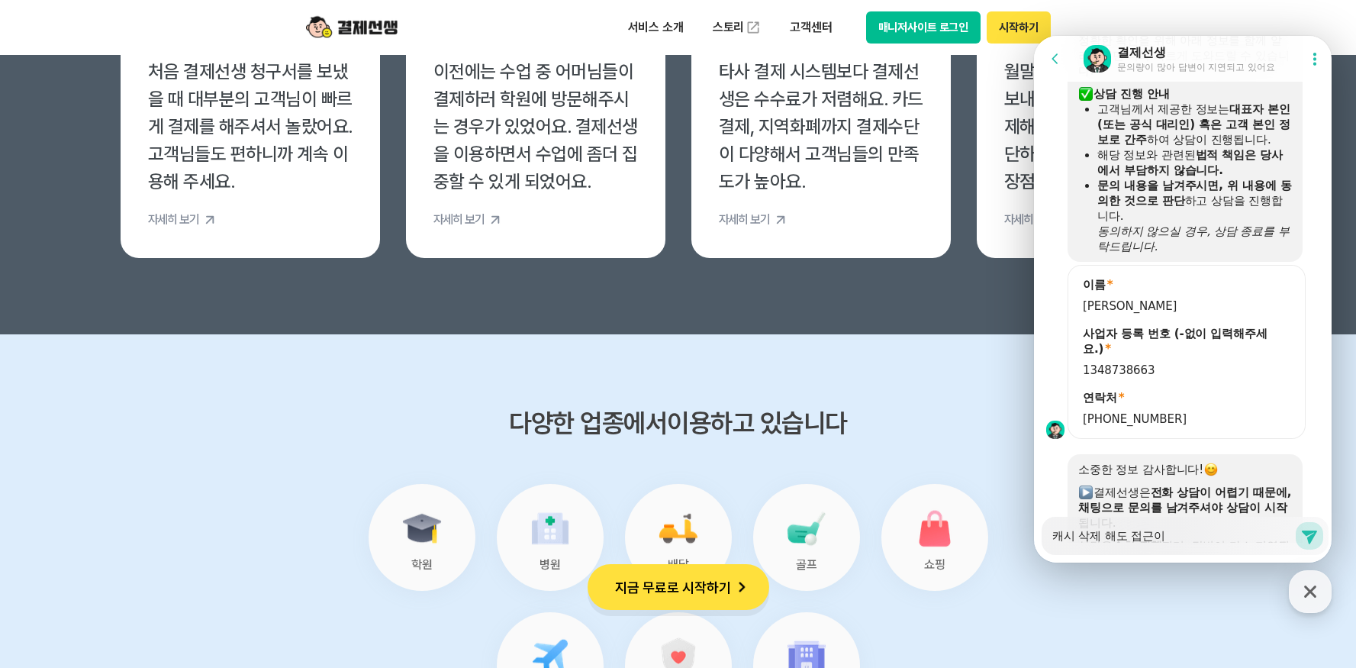
type textarea "x"
type textarea "캐시 삭제 해도 접근이 ㅇ"
type textarea "x"
type textarea "캐시 삭제 해도 접근이 아"
type textarea "x"
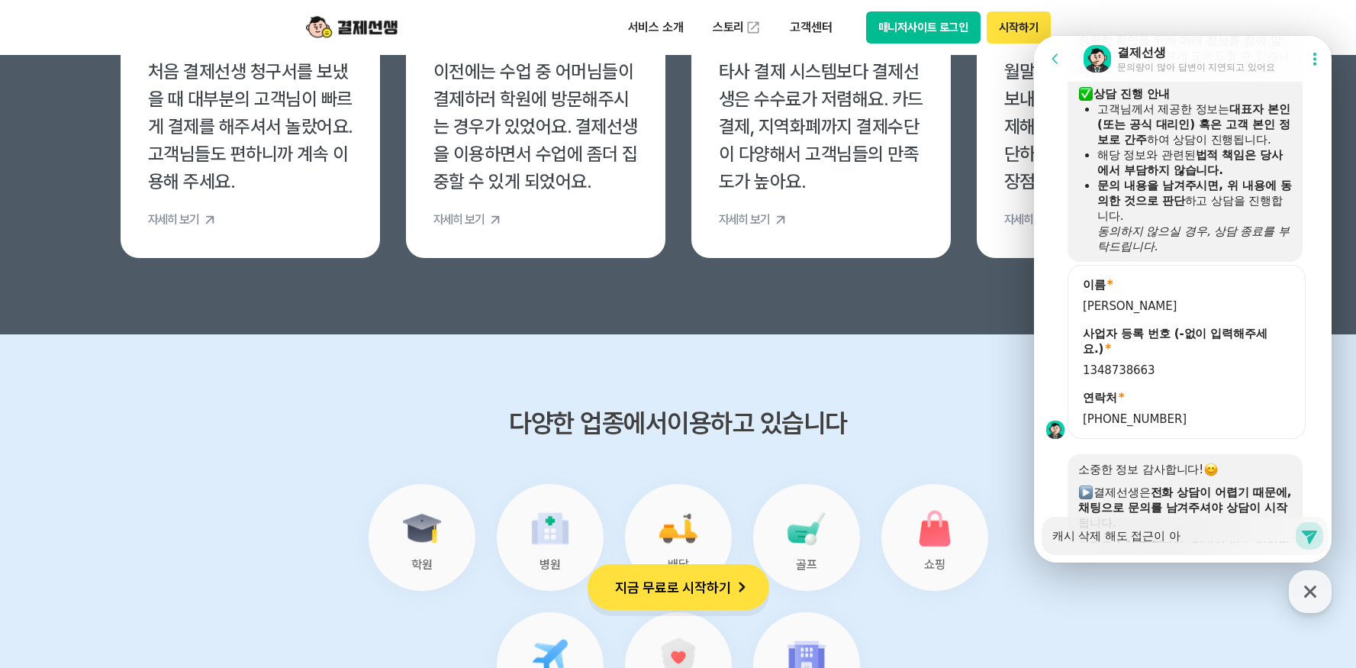
type textarea "캐시 삭제 해도 접근이 안"
type textarea "x"
type textarea "캐시 삭제 해도 접근이 안ㄷ"
type textarea "x"
type textarea "캐시 삭제 해도 접근이 안도"
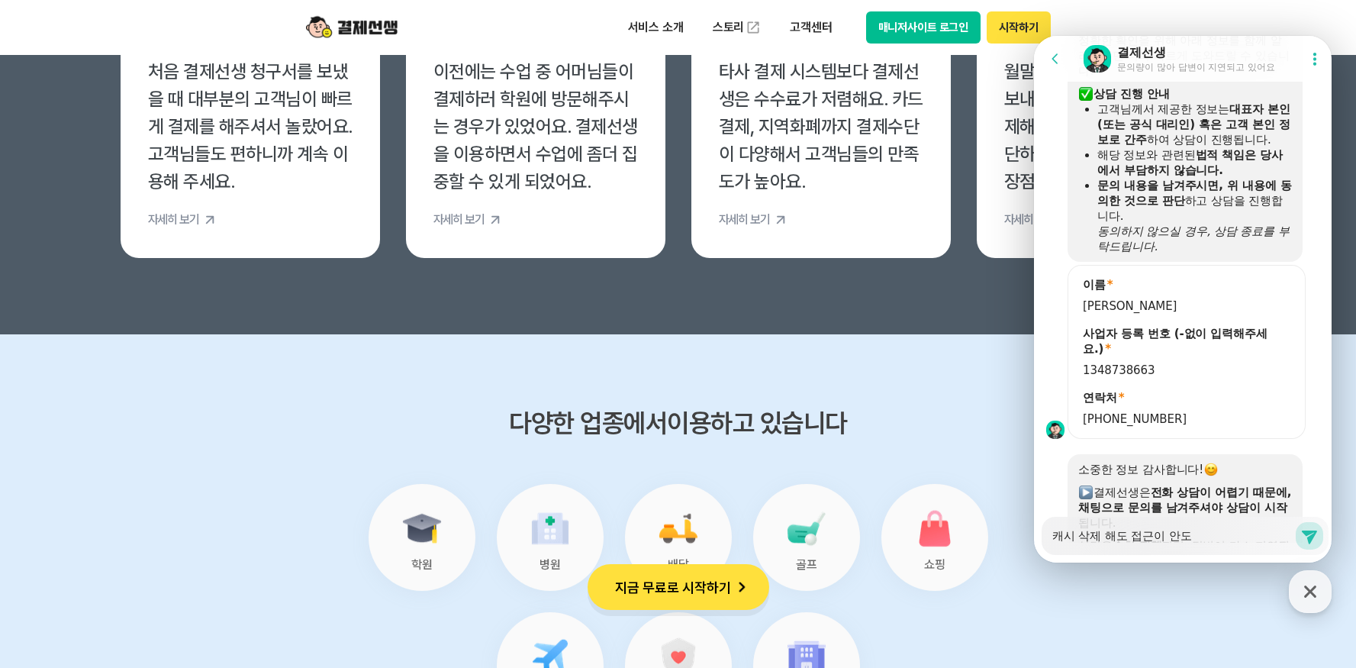
type textarea "x"
type textarea "캐시 삭제 해도 접근이 안되"
type textarea "x"
type textarea "캐시 삭제 해도 접근이 안됩"
type textarea "x"
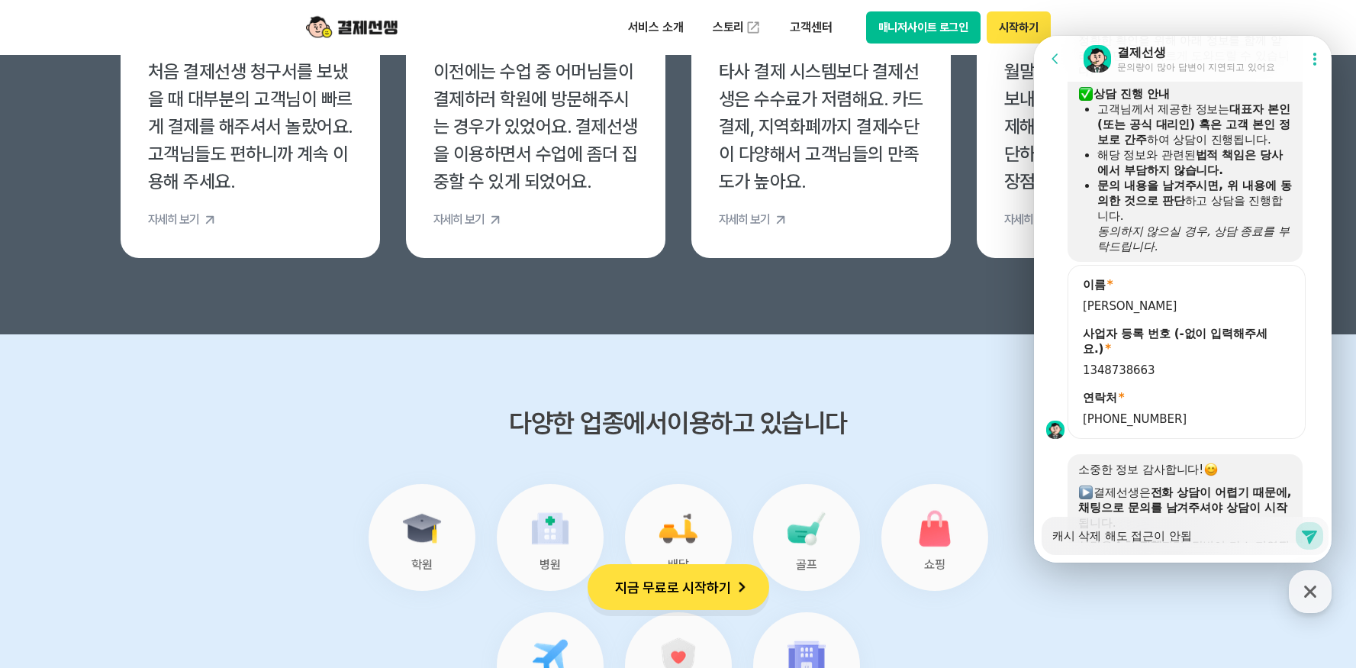
type textarea "캐시 삭제 해도 접근이 안됩ㄴ"
type textarea "x"
type textarea "캐시 삭제 해도 접근이 안됩니"
type textarea "x"
type textarea "캐시 삭제 해도 접근이 안됩닏"
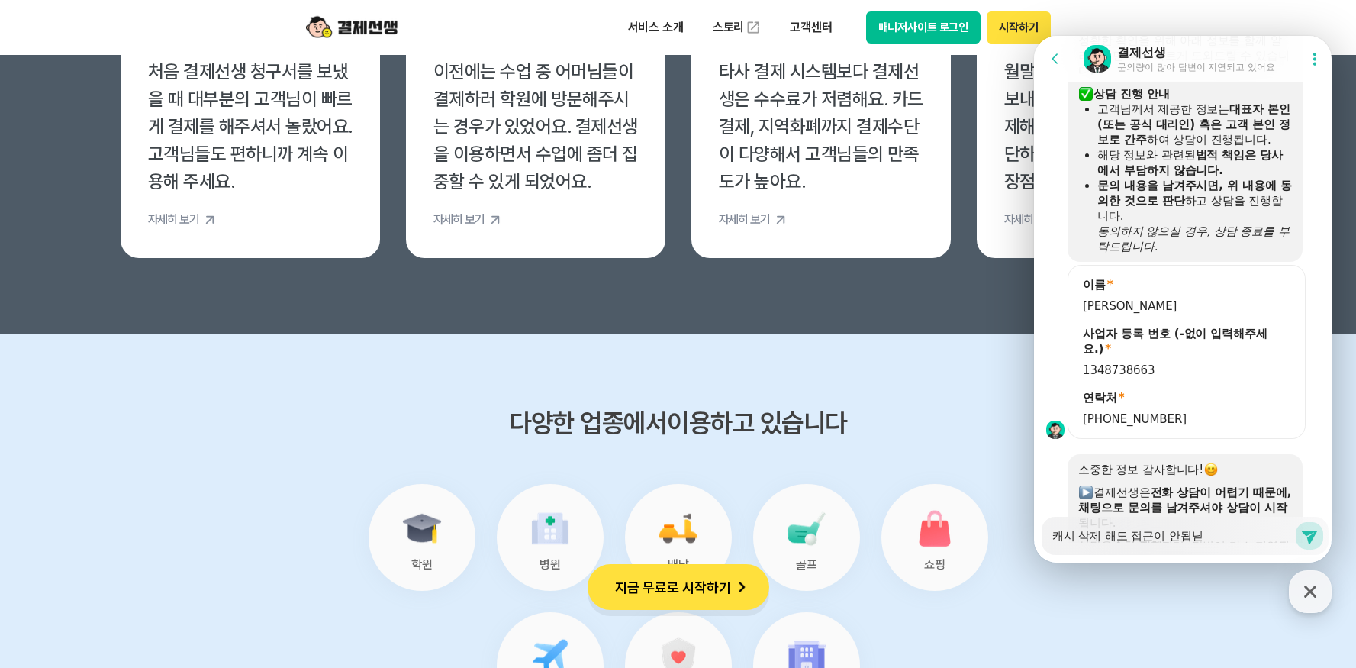
type textarea "x"
type textarea "캐시 삭제 해도 접근이 안됩니다"
type textarea "x"
type textarea "캐시 삭제 해도 접근이 안됩니다."
type textarea "x"
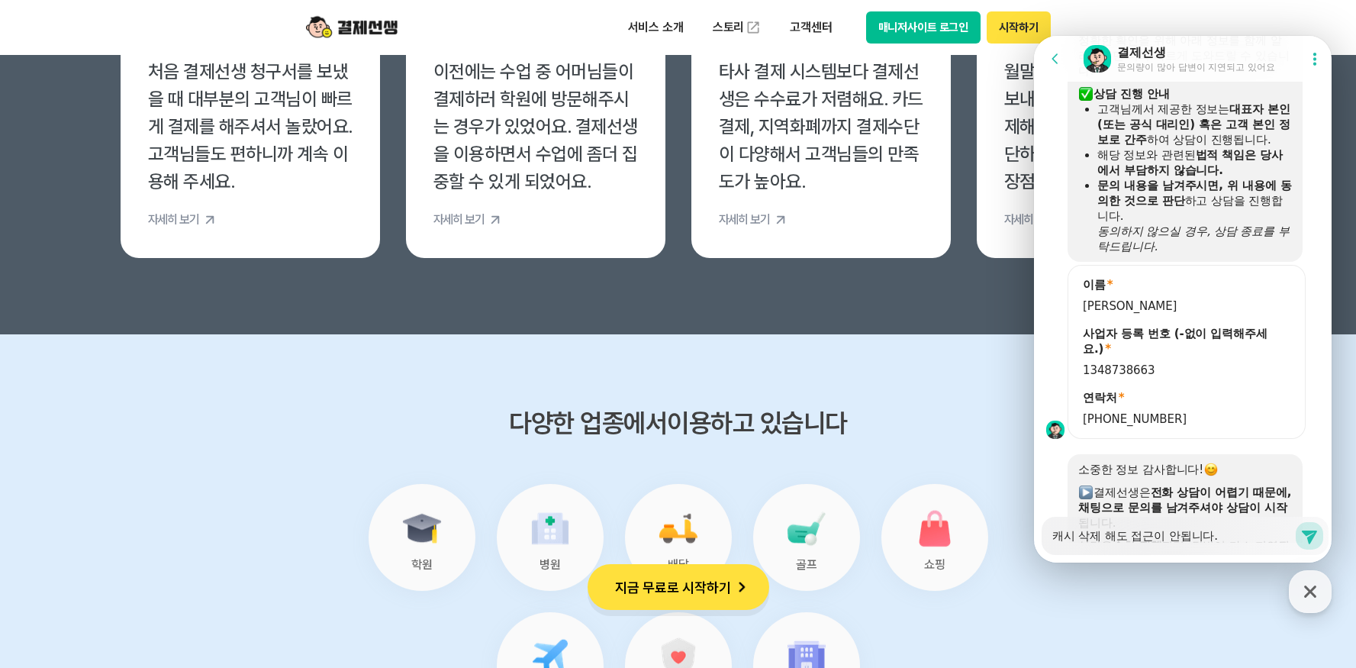
type textarea "캐시 삭제 해도 접근이 안됩니다."
type textarea "x"
type textarea "캐시 삭제 해도 접근이 안됩니다. ㄹ"
type textarea "x"
type textarea "캐시 삭제 해도 접근이 안됩니다. 로"
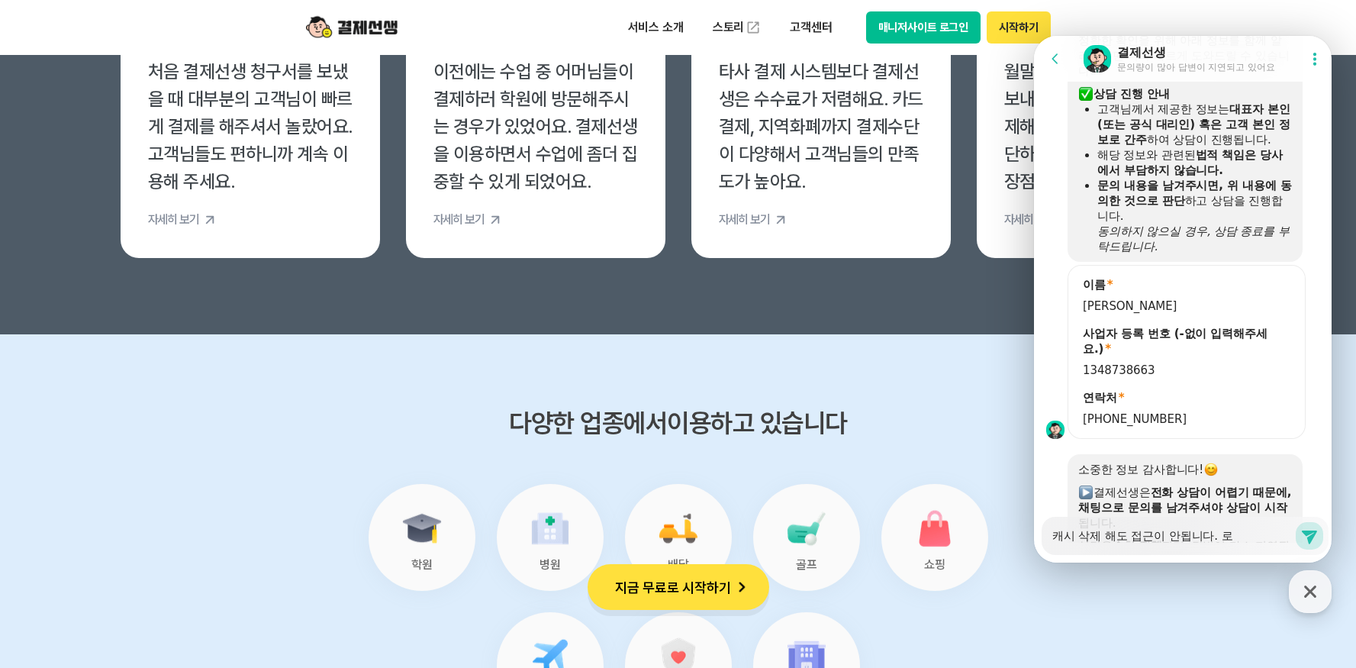
type textarea "x"
type textarea "캐시 삭제 해도 접근이 안됩니다. 록"
type textarea "x"
type textarea "캐시 삭제 해도 접근이 안됩니다. 로그"
type textarea "x"
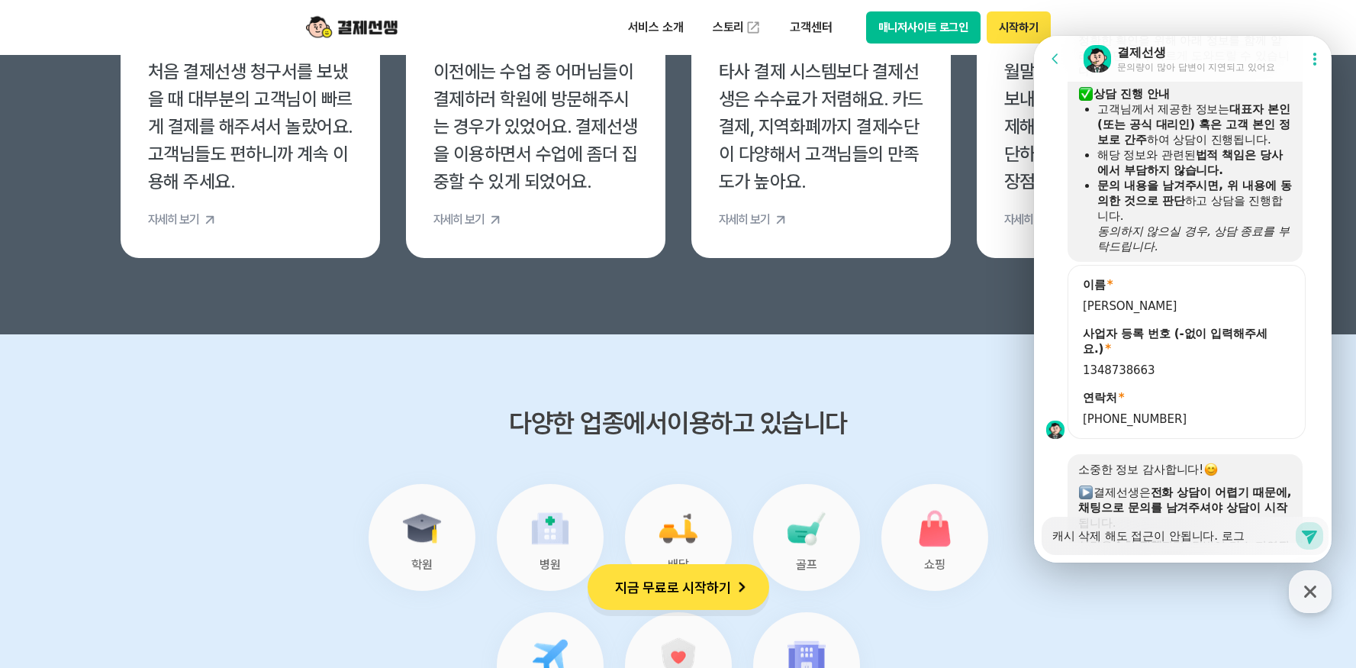
type textarea "캐시 삭제 해도 접근이 안됩니다. 로긍"
type textarea "x"
type textarea "캐시 삭제 해도 접근이 안됩니다. 로그이"
type textarea "x"
type textarea "캐시 삭제 해도 접근이 안됩니다. 로그인"
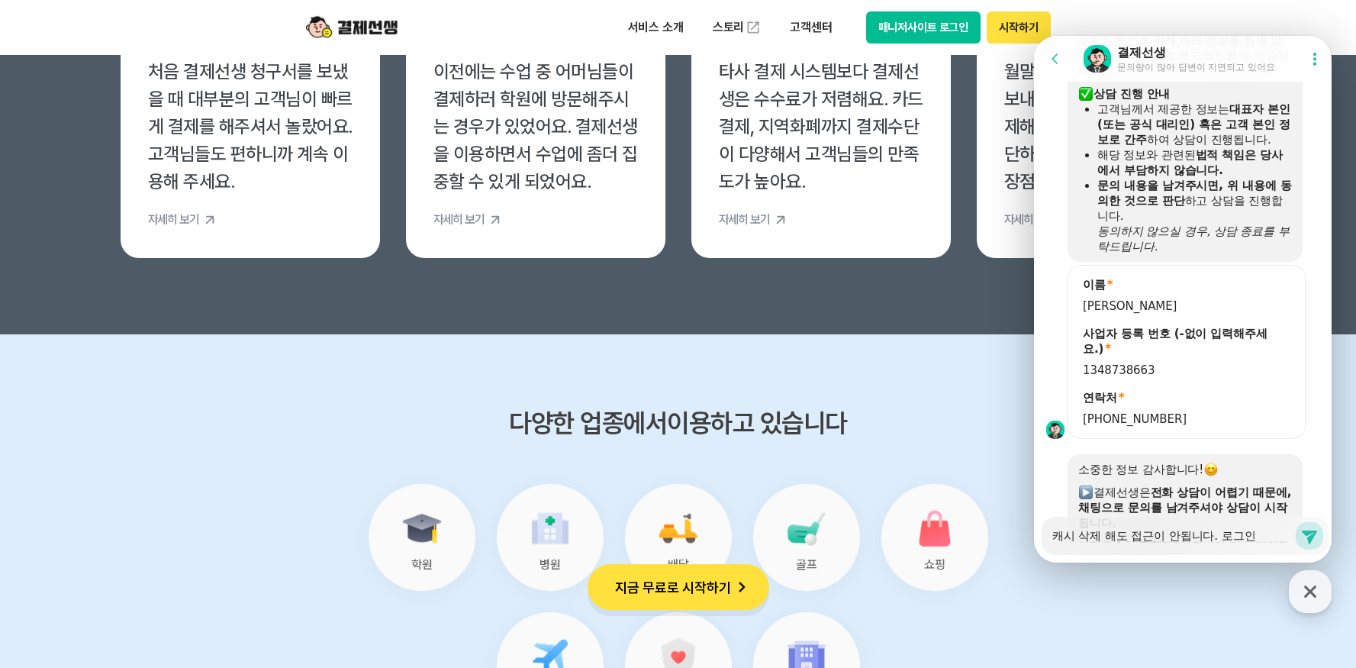
type textarea "x"
type textarea "캐시 삭제 해도 접근이 안됩니다. 로그인"
type textarea "x"
type textarea "캐시 삭제 해도 접근이 안됩니다. 로그인 ㄴ"
type textarea "x"
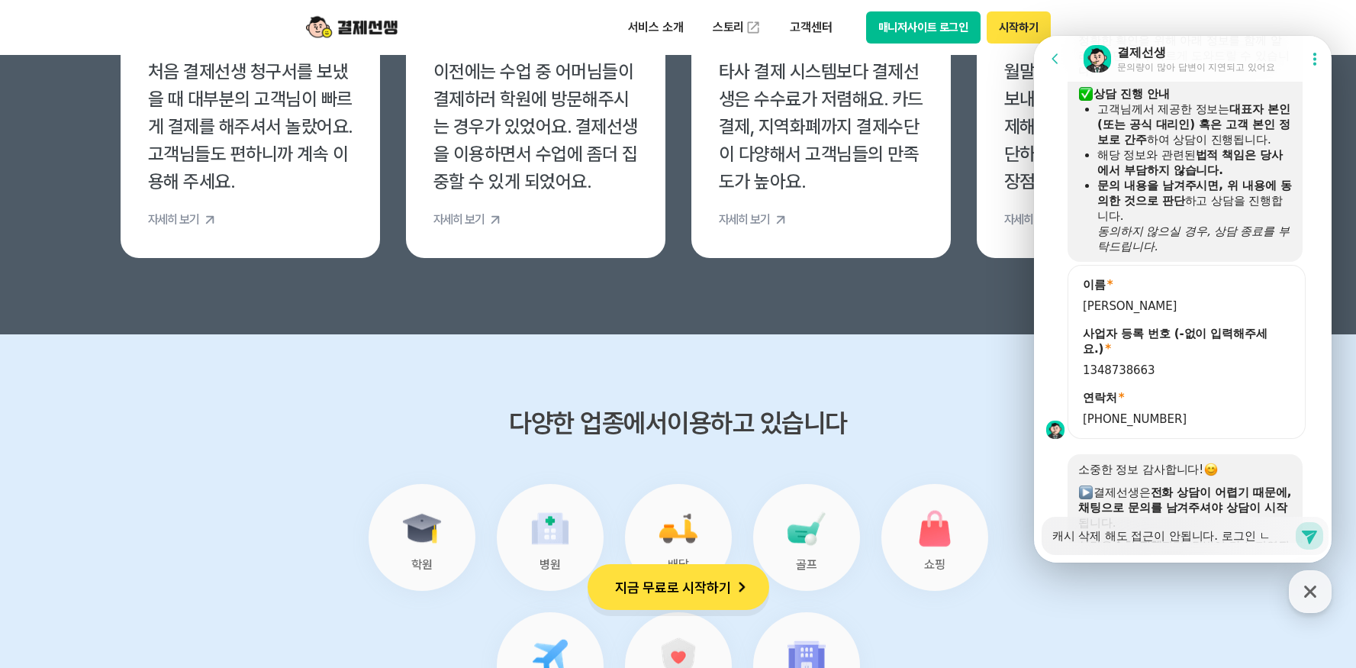
type textarea "캐시 삭제 해도 접근이 안됩니다. 로그인 누"
type textarea "x"
type textarea "캐시 삭제 해도 접근이 안됩니다. 로그인 ㄴ"
type textarea "x"
type textarea "캐시 삭제 해도 접근이 안됩니다. 로그인"
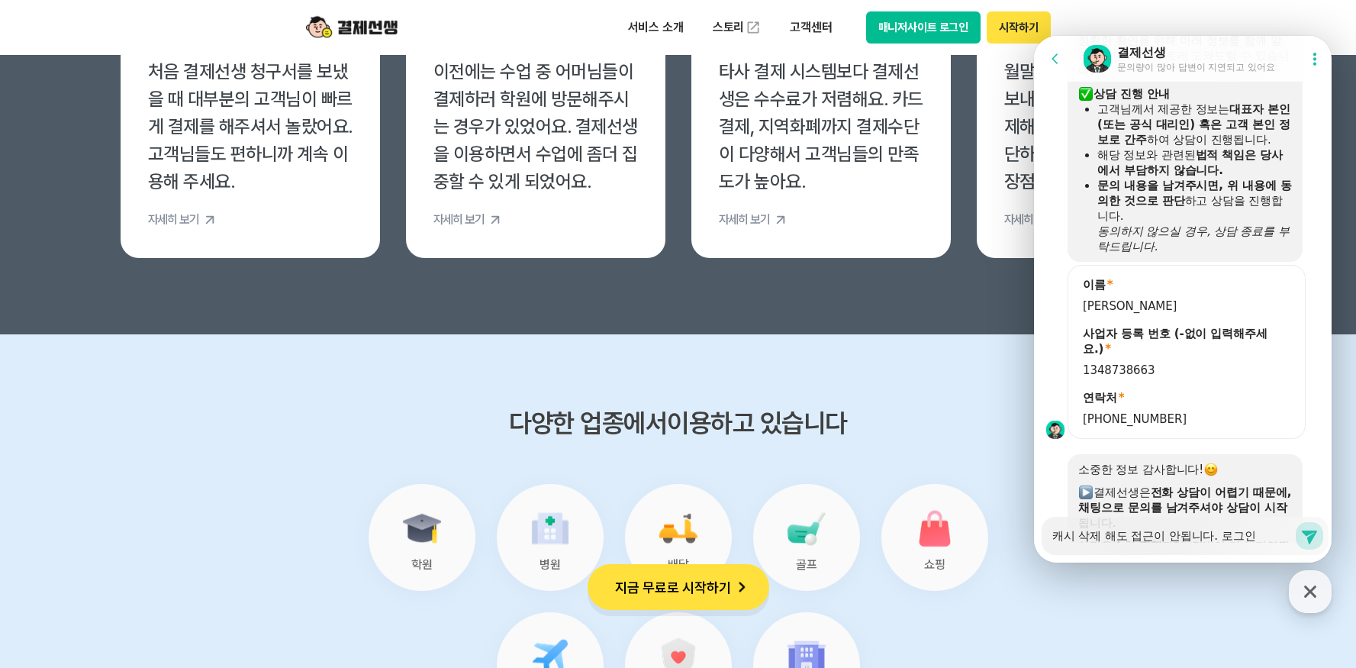
type textarea "x"
type textarea "캐시 삭제 해도 접근이 안됩니다. 로그인 누"
type textarea "x"
type textarea "캐시 삭제 해도 접근이 안됩니다. 로그인 눌"
type textarea "x"
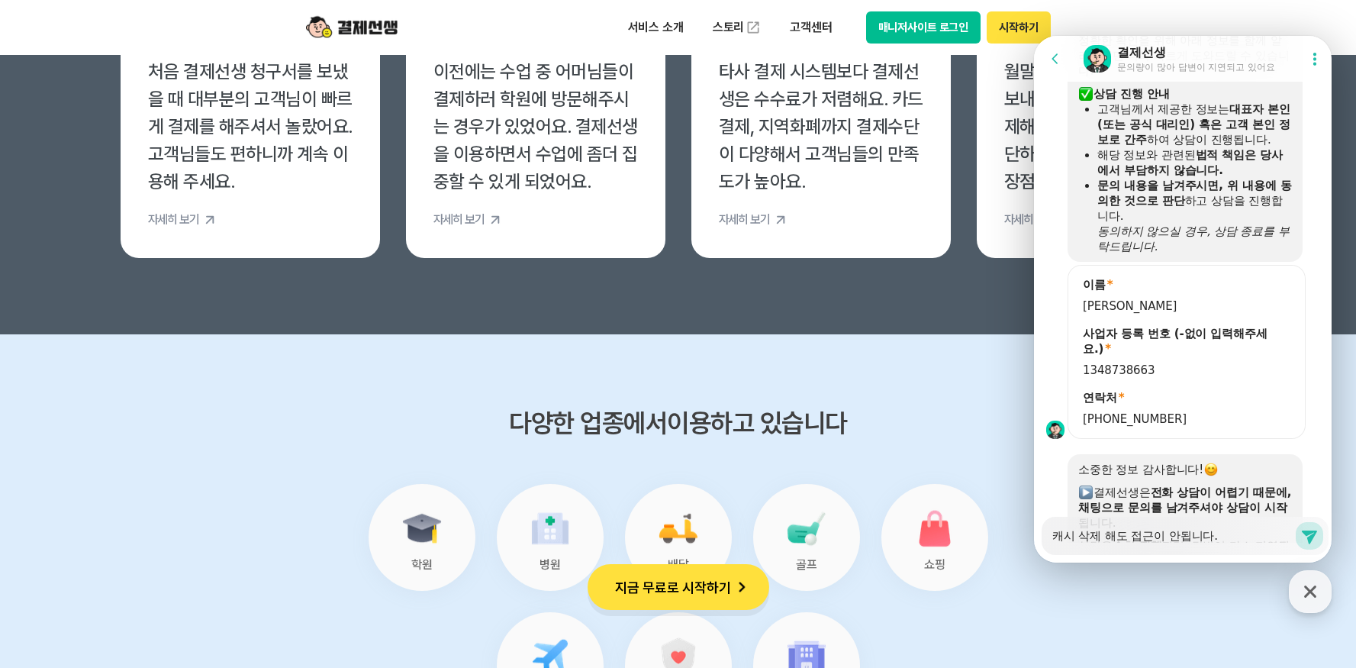
type textarea "캐시 삭제 해도 접근이 안됩니다. 로그인 누름"
type textarea "x"
type textarea "캐시 삭제 해도 접근이 안됩니다. 로그인 누르며"
type textarea "x"
type textarea "캐시 삭제 해도 접근이 안됩니다. 로그인 누르면"
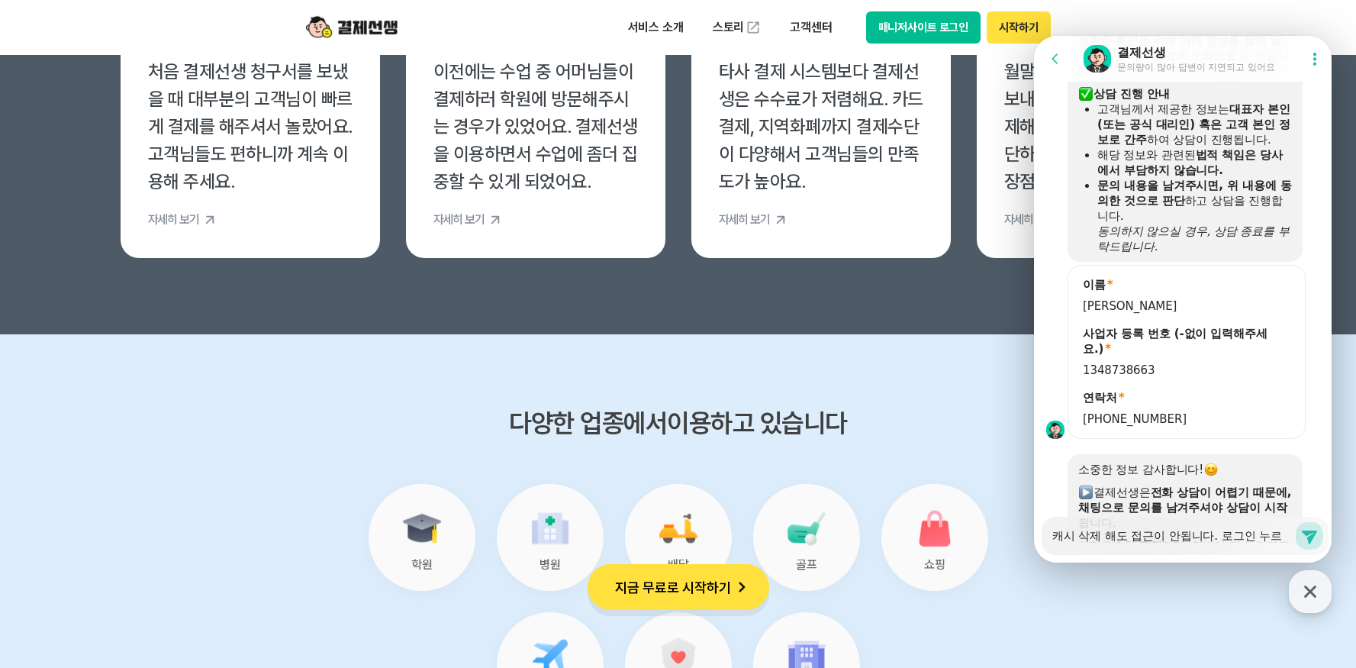
type textarea "x"
type textarea "캐시 삭제 해도 접근이 안됩니다. 로그인 누르면"
type textarea "x"
type textarea "캐시 삭제 해도 접근이 안됩니다. 로그인 누르면 ㄱ"
type textarea "x"
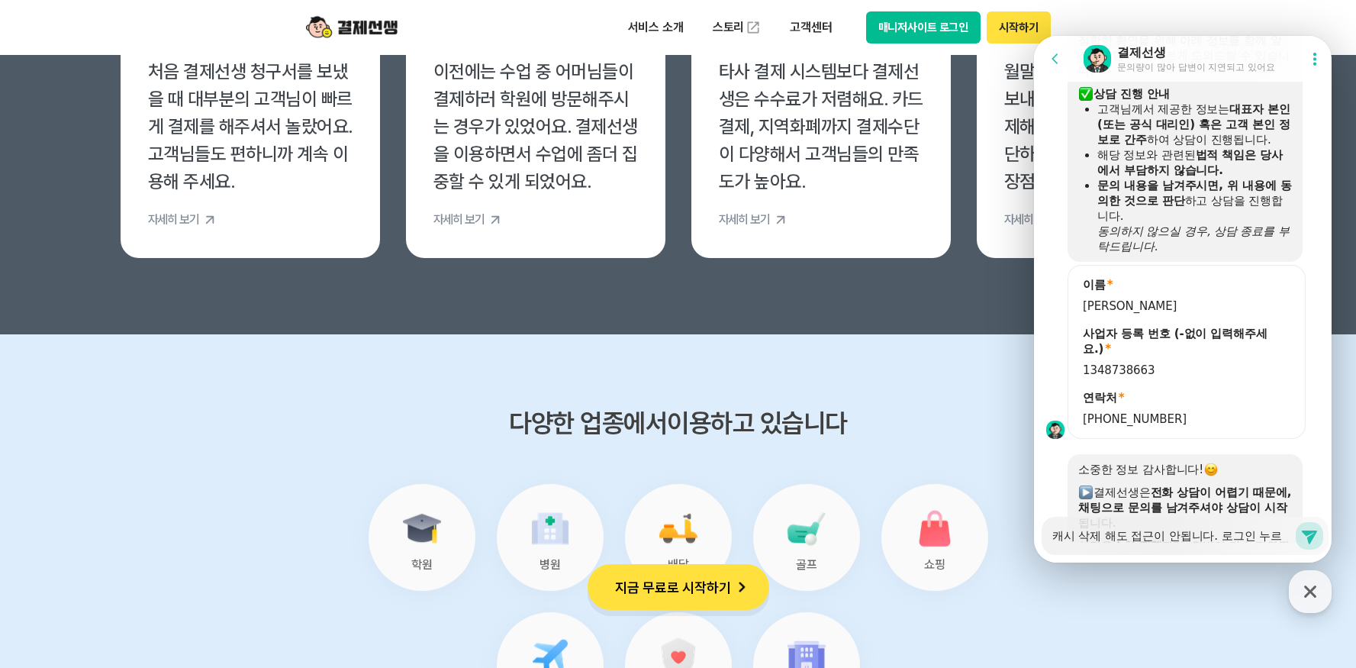
type textarea "캐시 삭제 해도 접근이 안됩니다. 로그인 누르면 그"
type textarea "x"
type textarea "캐시 삭제 해도 접근이 안됩니다. 로그인 누르면 그"
type textarea "x"
type textarea "캐시 삭제 해도 접근이 안됩니다. 로그인 누르면 그 사"
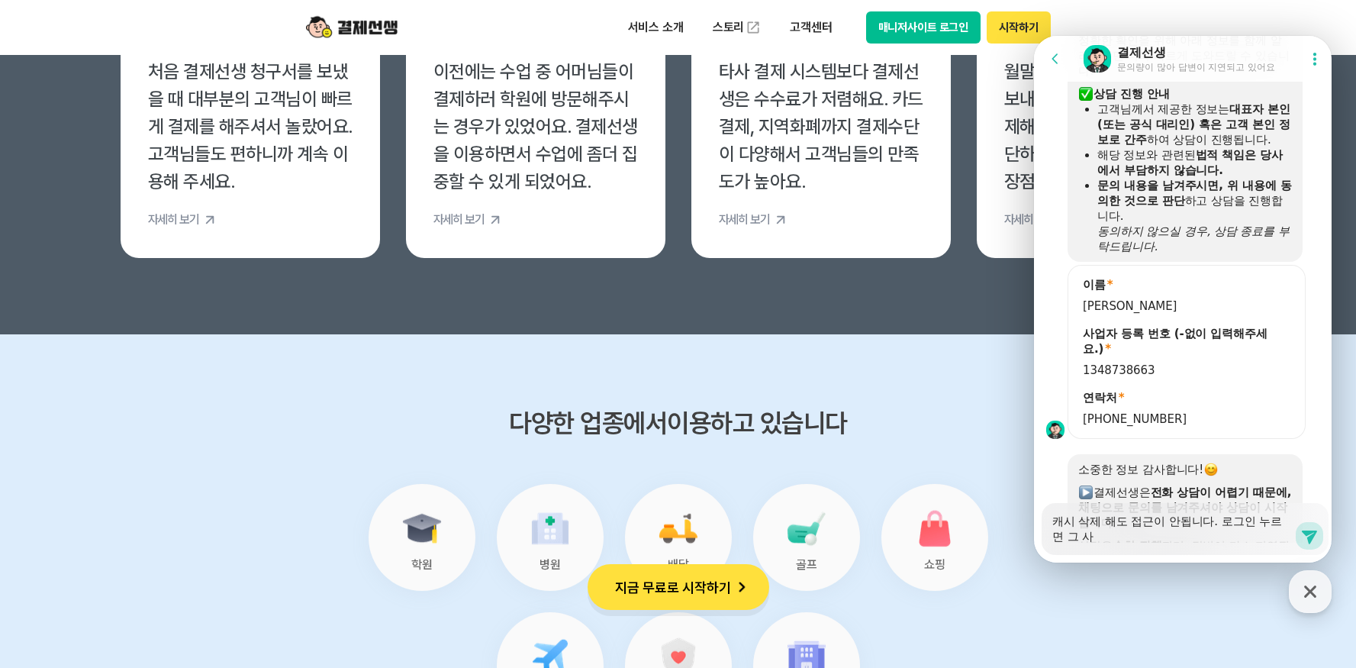
type textarea "x"
type textarea "캐시 삭제 해도 접근이 안됩니다. 로그인 누르면 그 상"
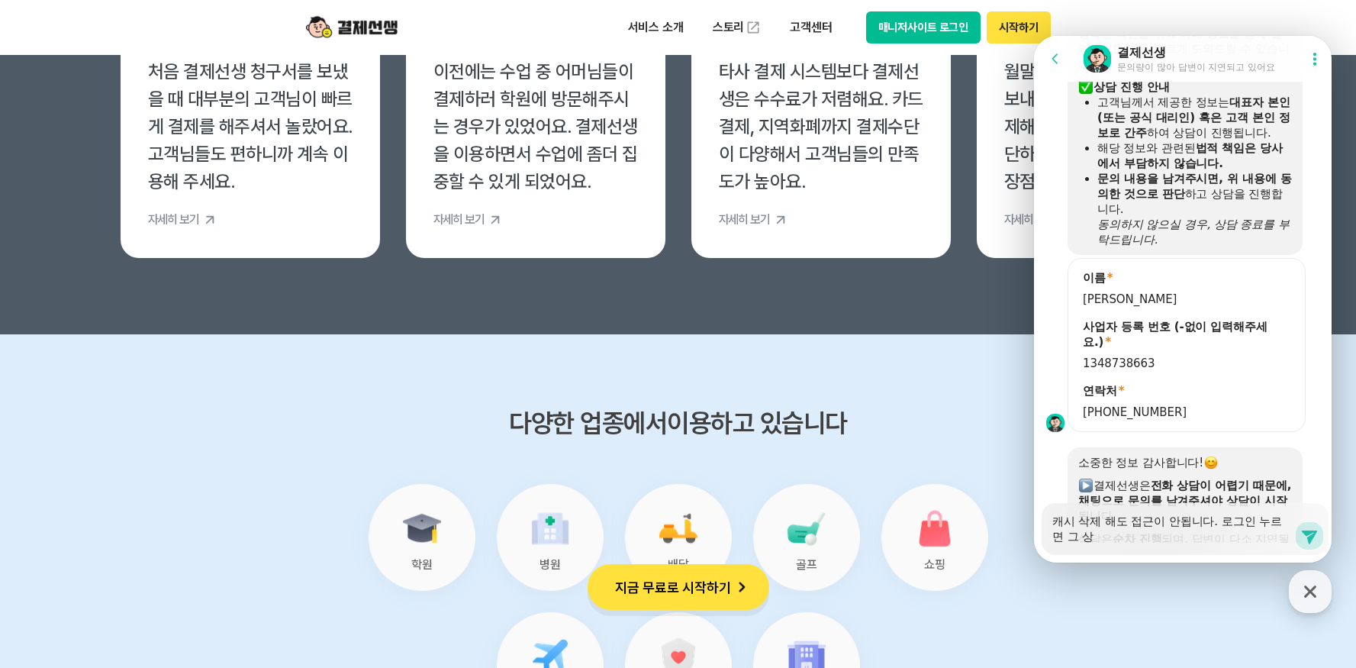
type textarea "x"
type textarea "캐시 삭제 해도 접근이 안됩니다. [GEOGRAPHIC_DATA] 그 상ㅌ"
type textarea "x"
type textarea "캐시 삭제 해도 접근이 안됩니다. 로그인 누르면 그 상태"
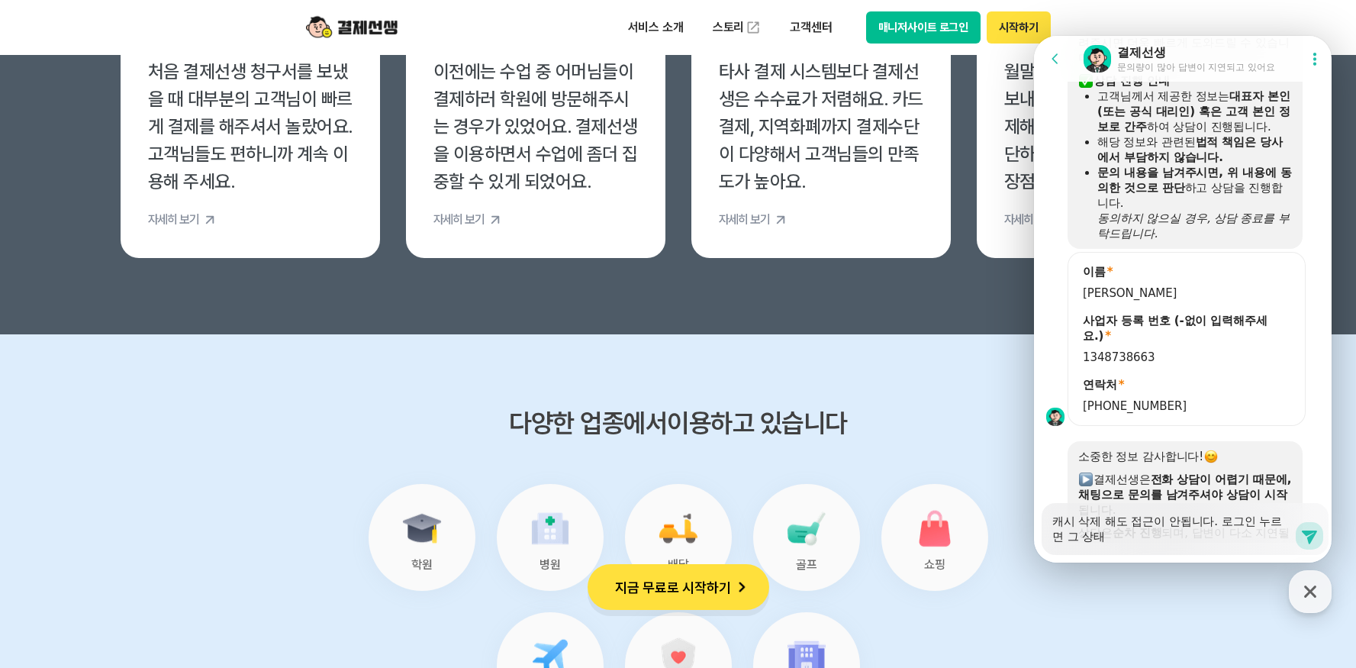
type textarea "x"
type textarea "캐시 삭제 해도 접근이 안됩니다. 로그인 누르면 그 상탱"
type textarea "x"
type textarea "캐시 삭제 해도 접근이 안됩니다. 로그인 누르면 그 상태에"
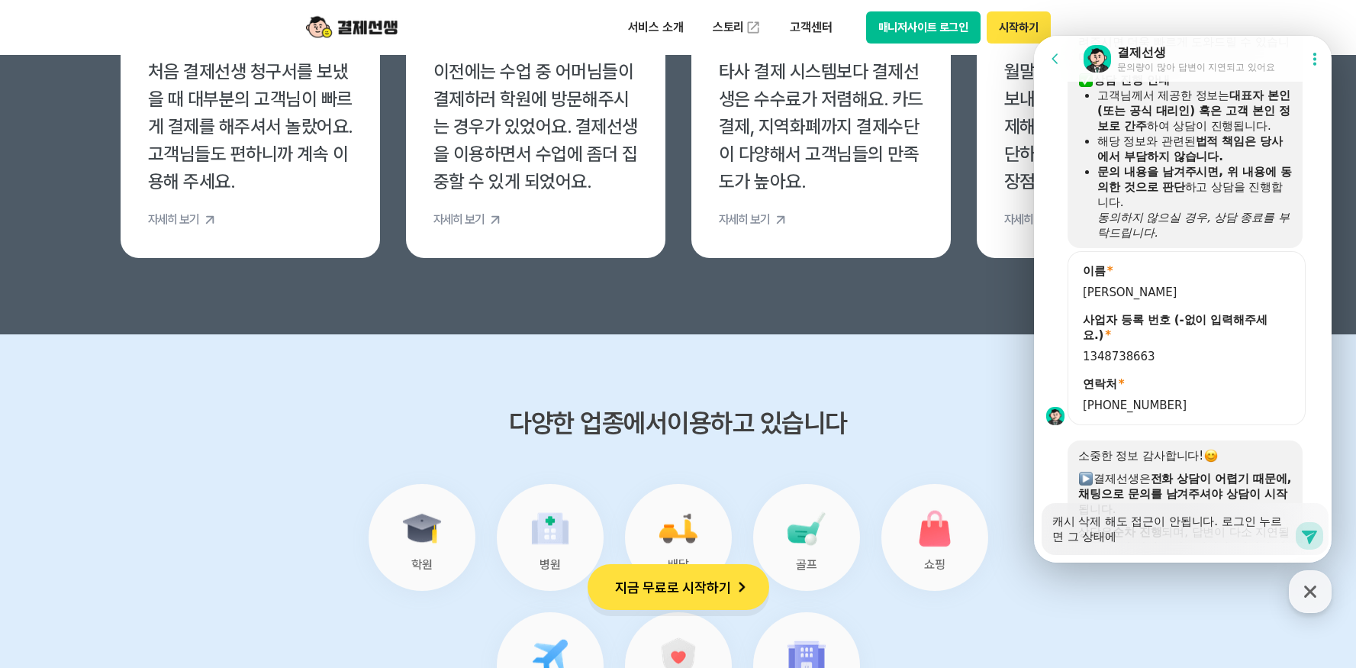
type textarea "x"
type textarea "캐시 삭제 해도 접근이 안됩니다. 로그인 누르면 그 상태엣"
type textarea "x"
type textarea "캐시 삭제 해도 접근이 안됩니다. 로그인 누르면 그 상태에서"
type textarea "x"
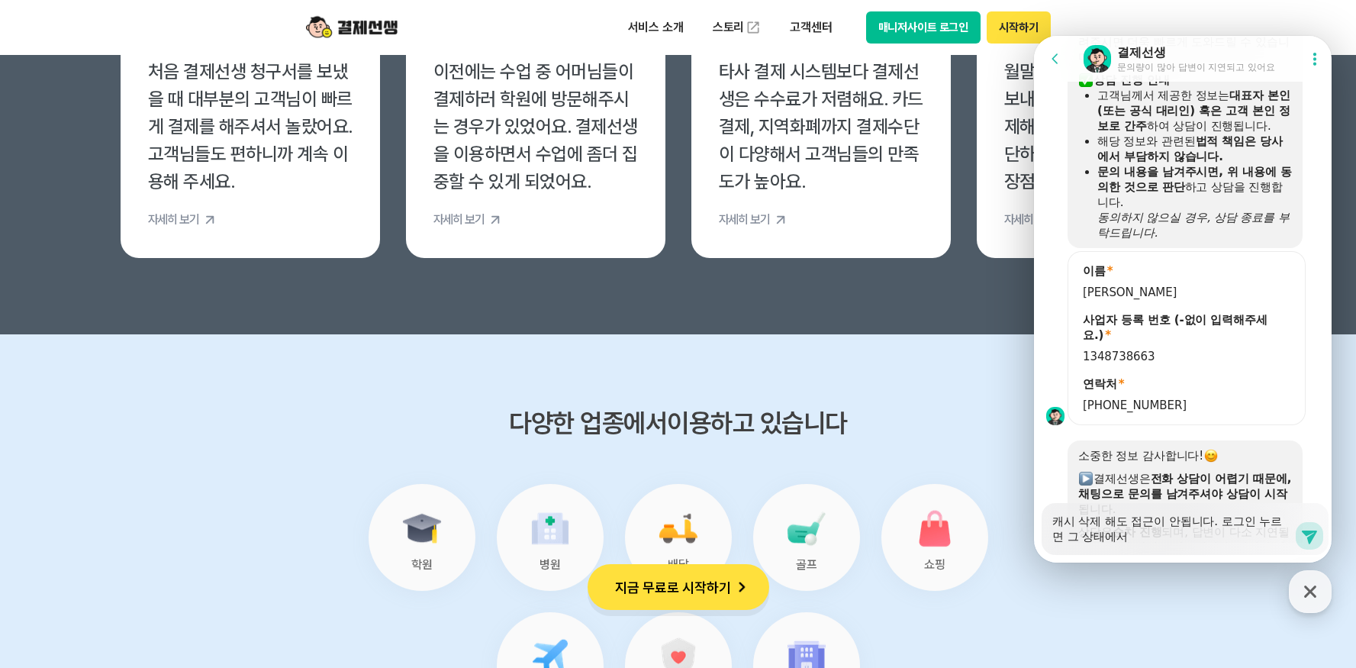
type textarea "캐시 삭제 해도 접근이 안됩니다. 로그인 누르면 그 상태에서"
type textarea "x"
type textarea "캐시 삭제 해도 접근이 안됩니다. 로그인 누르면 그 상태에서 ㄱ"
type textarea "x"
type textarea "캐시 삭제 해도 접근이 안됩니다. 로그인 누르면 그 상태에서 그"
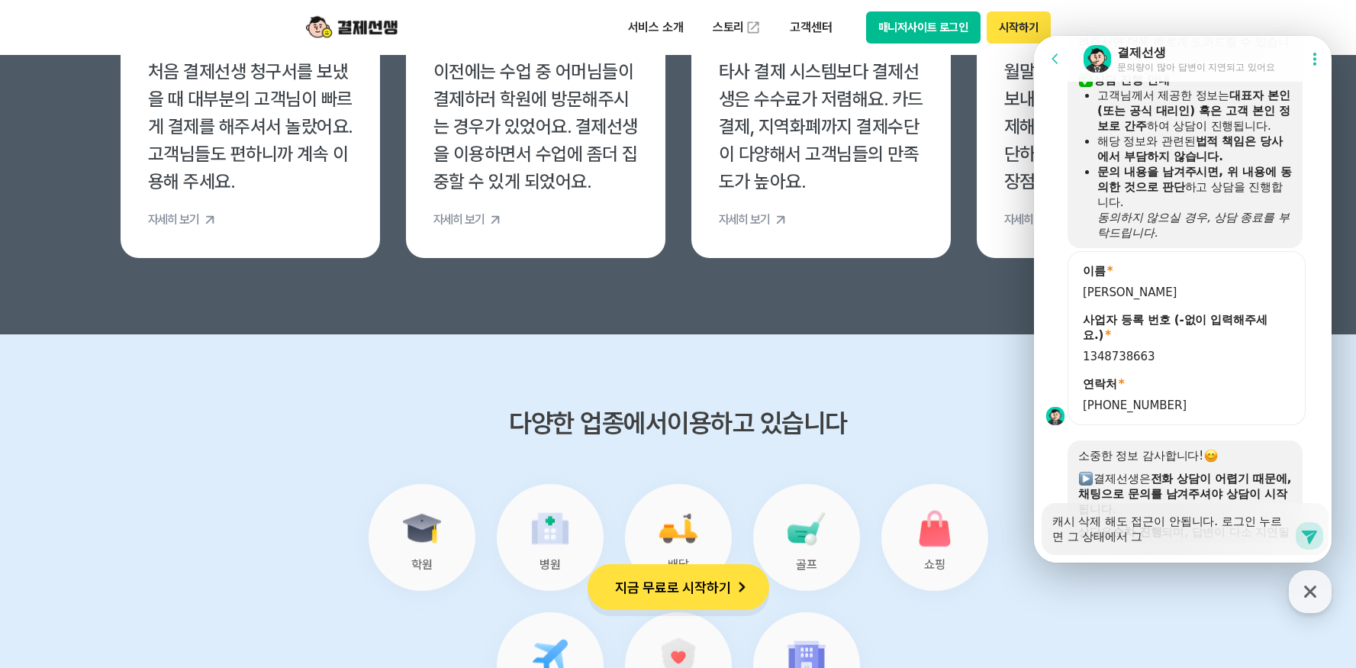
type textarea "x"
type textarea "캐시 삭제 해도 접근이 안됩니다. 로그인 누르면 그 상태에서 귿"
type textarea "x"
type textarea "캐시 삭제 해도 접근이 안됩니다. 로그인 누르면 그 상태에서 그댈"
type textarea "x"
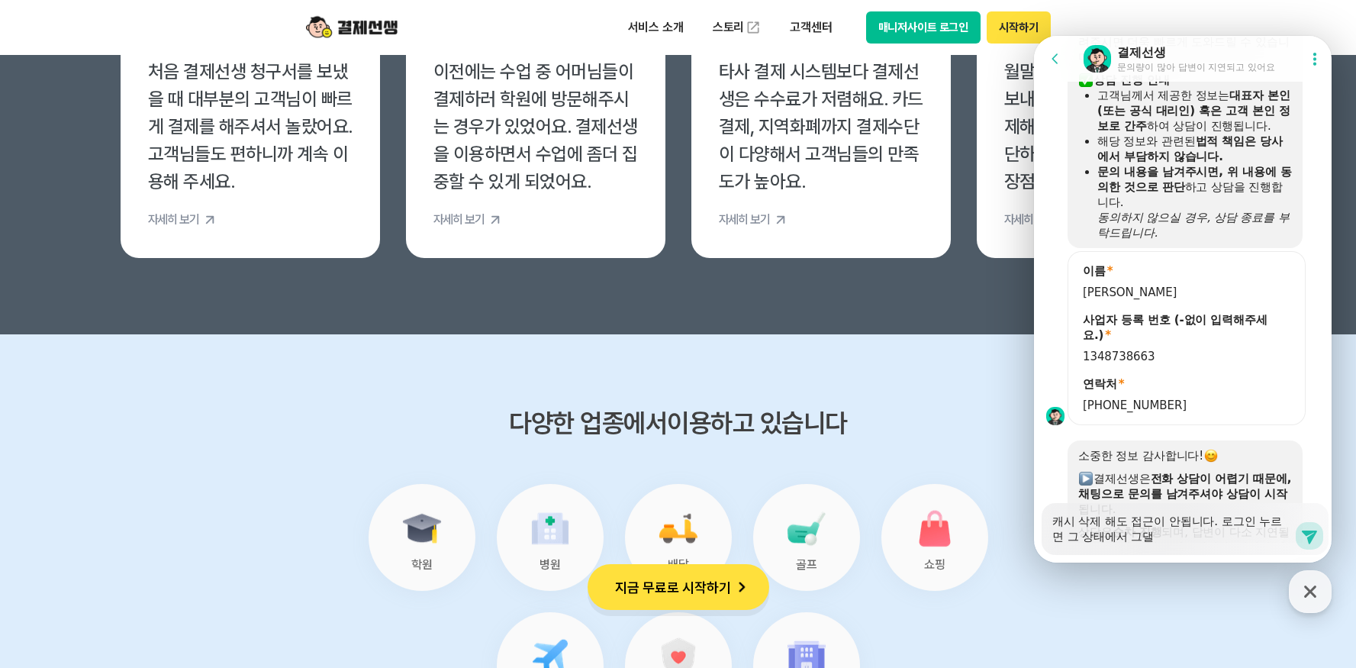
type textarea "캐시 삭제 해도 접근이 안됩니다. 로그인 누르면 그 상태에서 그대로"
type textarea "x"
type textarea "캐시 삭제 해도 접근이 안됩니다. 로그인 누르면 그 상태에서 그대로"
type textarea "x"
type textarea "캐시 삭제 해도 접근이 안됩니다. 로그인 누르면 그 상태에서 그대로 ㅁ"
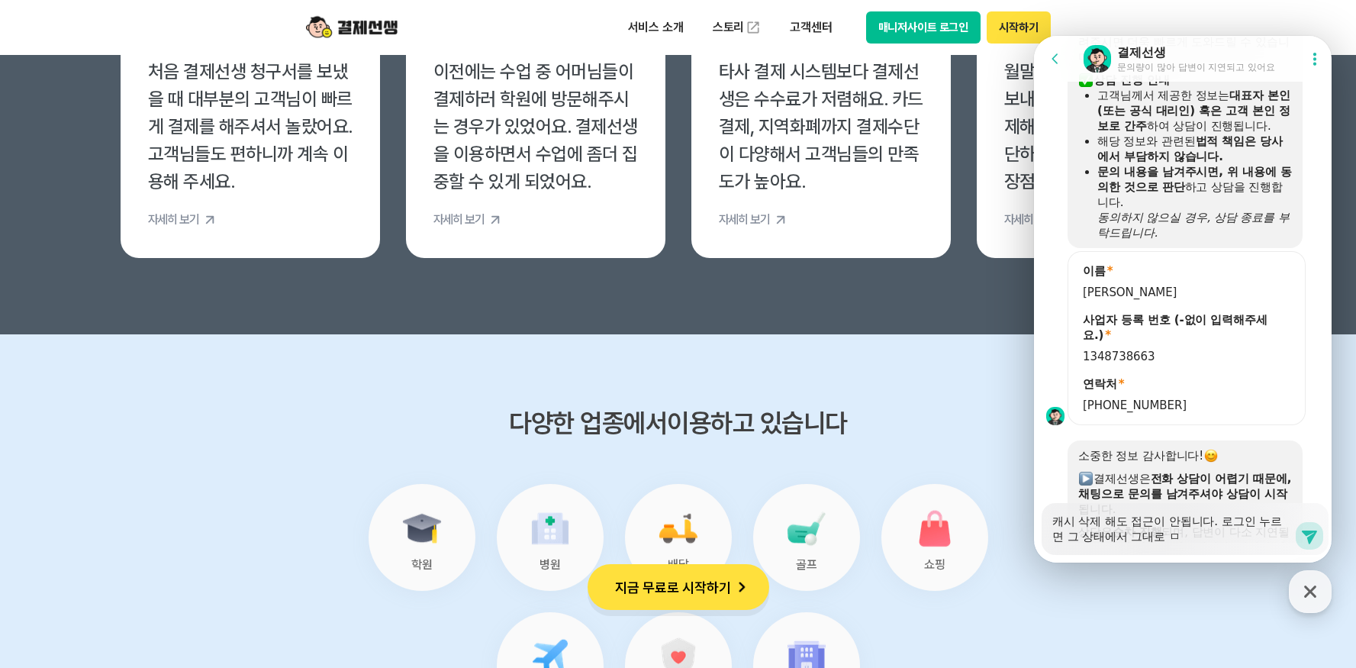
type textarea "x"
type textarea "캐시 삭제 해도 접근이 안됩니다. 로그인 누르면 그 상태에서 그대로 머"
type textarea "x"
type textarea "캐시 삭제 해도 접근이 안됩니다. 로그인 누르면 그 상태에서 그대로 멈"
type textarea "x"
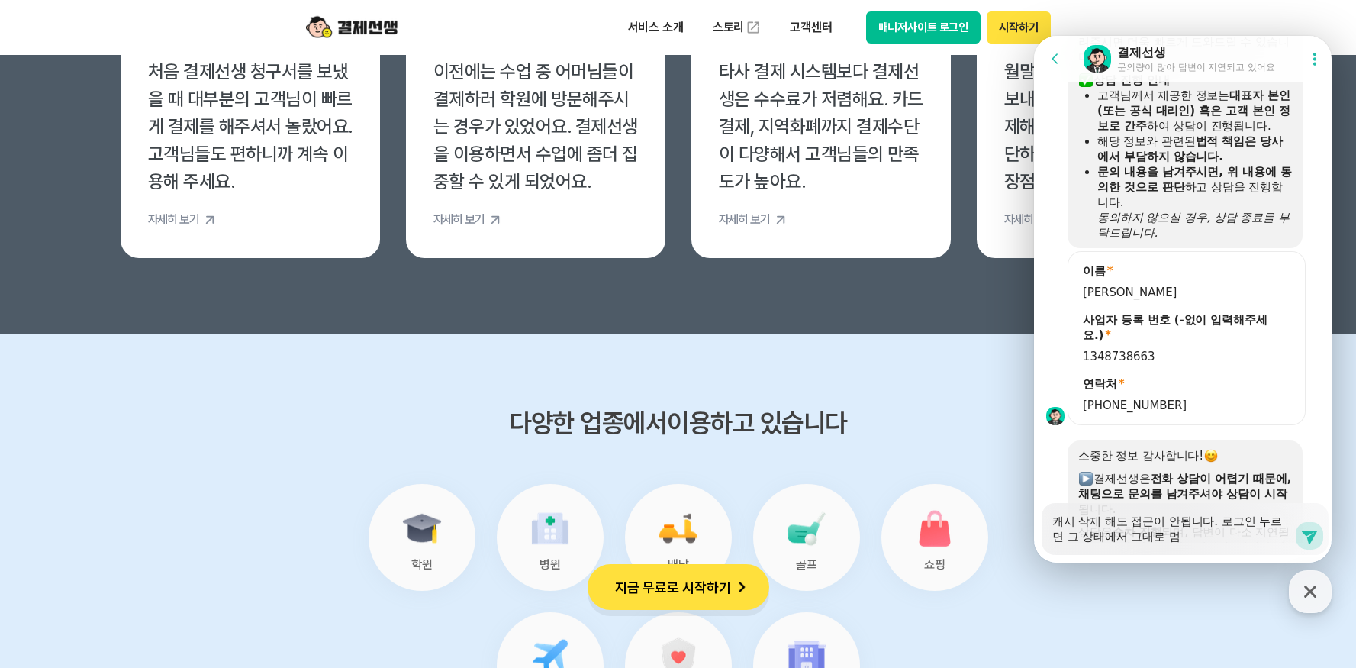
type textarea "캐시 삭제 해도 접근이 안됩니다. 로그인 누르면 그 상태에서 그대로 멈ㅊ"
type textarea "x"
type textarea "캐시 삭제 해도 접근이 안됩니다. 로그인 누르면 그 상태에서 그대로 멈추"
type textarea "x"
type textarea "캐시 삭제 해도 접근이 안됩니다. 로그인 누르면 그 상태에서 그대로 멈춰"
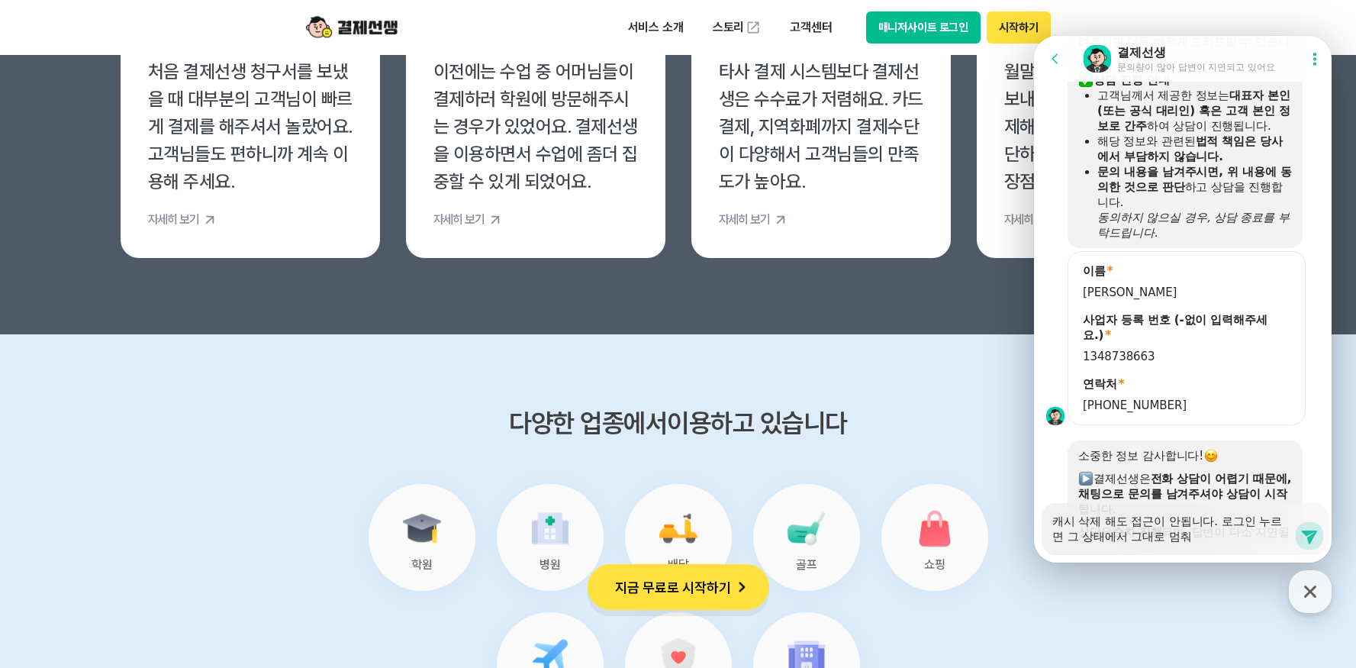
type textarea "x"
type textarea "캐시 삭제 해도 접근이 안됩니다. 로그인 누르면 그 상태에서 그대로 멈췅"
type textarea "x"
type textarea "캐시 삭제 해도 접근이 안됩니다. 로그인 누르면 그 상태에서 그대로 멈춰이"
type textarea "x"
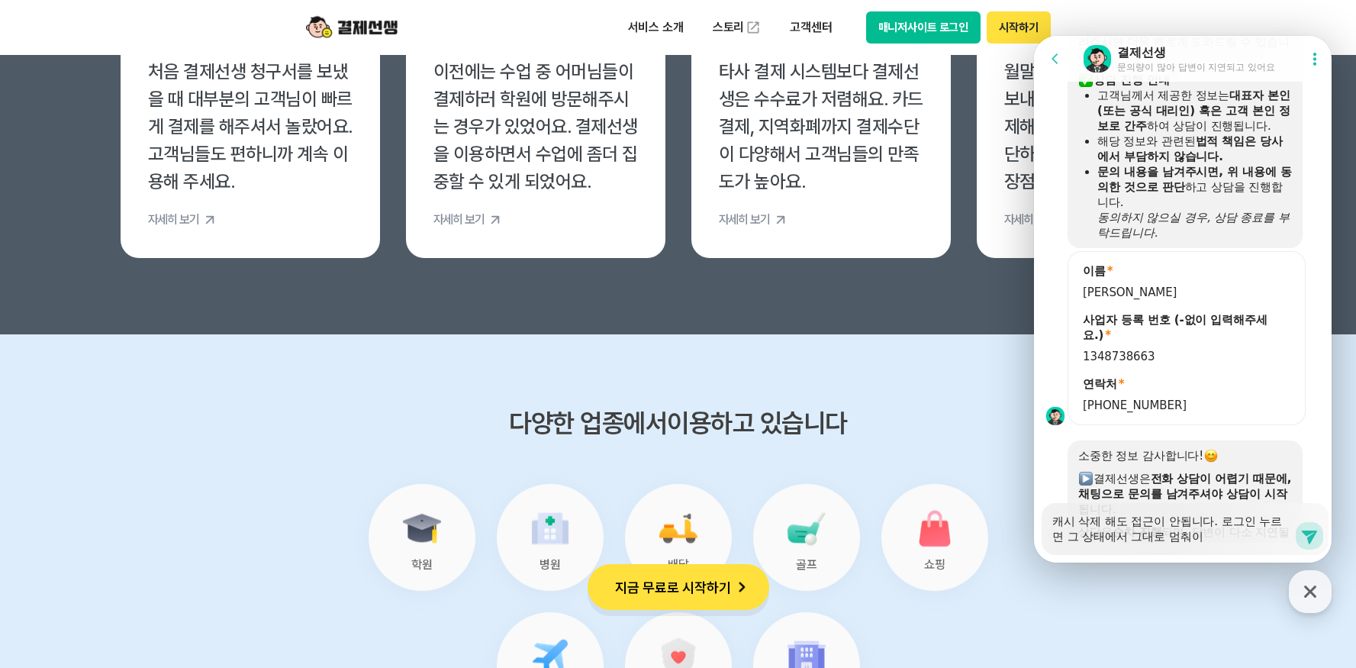
type textarea "캐시 삭제 해도 접근이 안됩니다. 로그인 누르면 그 상태에서 그대로 멈춰있"
type textarea "x"
type textarea "캐시 삭제 해도 접근이 안됩니다. 로그인 누르면 그 상태에서 그대로 멈춰있ㄴ"
type textarea "x"
type textarea "캐시 삭제 해도 접근이 안됩니다. 로그인 누르면 그 상태에서 그대로 멈춰있느"
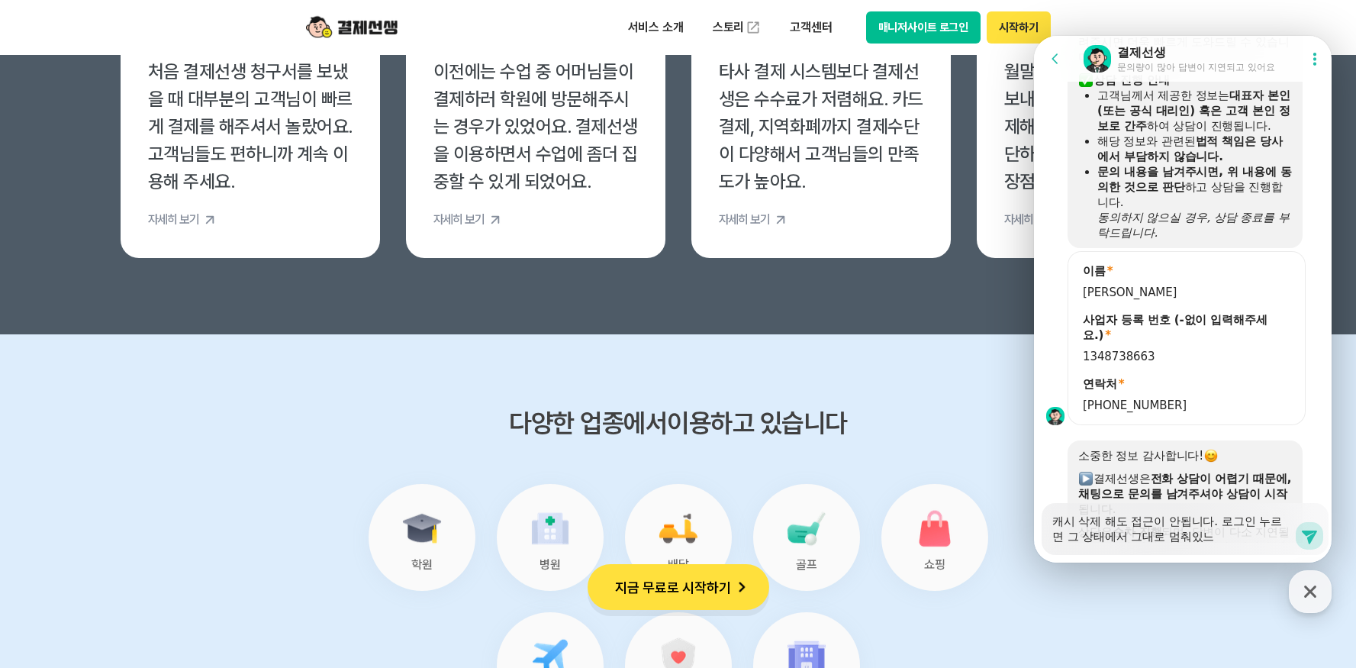
type textarea "x"
type textarea "캐시 삭제 해도 접근이 안됩니다. 로그인 누르면 그 상태에서 그대로 멈춰있는"
type textarea "x"
type textarea "캐시 삭제 해도 접근이 안됩니다. 로그인 누르면 그 상태에서 그대로 멈춰있는ㄷ"
type textarea "x"
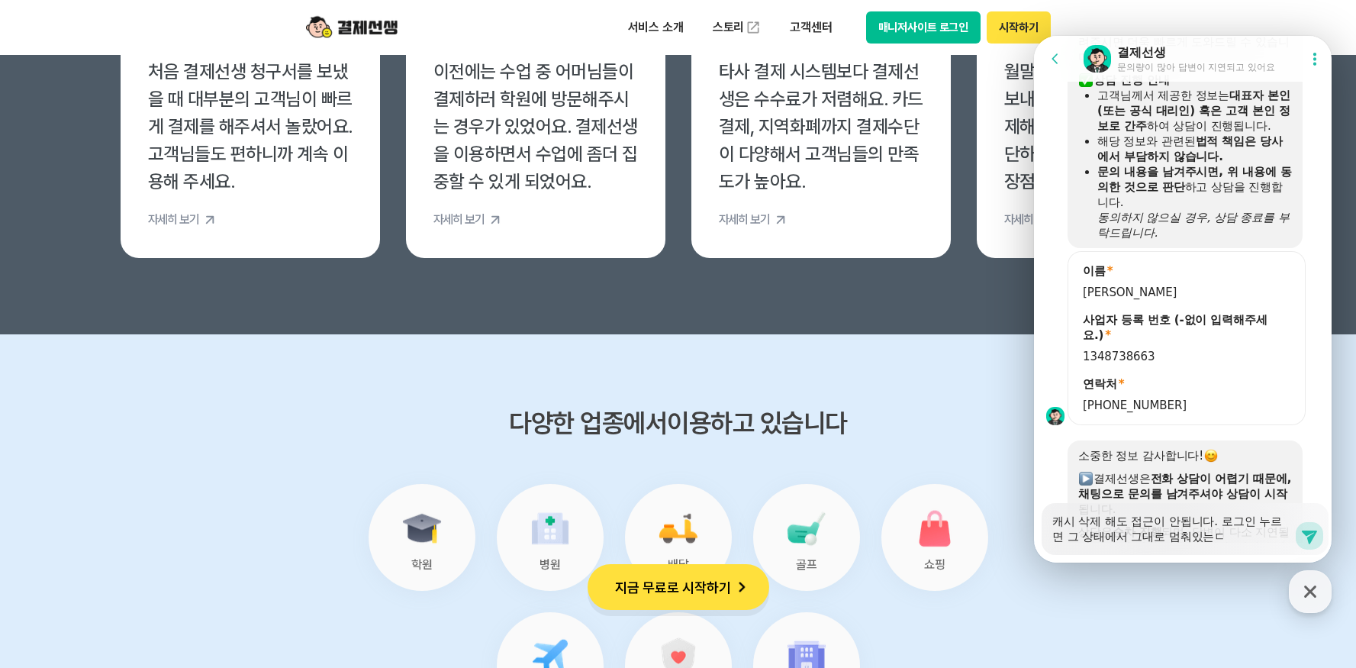
type textarea "캐시 삭제 해도 접근이 안됩니다. 로그인 누르면 그 상태에서 그대로 멈춰있는데"
type textarea "x"
type textarea "캐시 삭제 해도 접근이 안됩니다. 로그인 누르면 그 상태에서 그대로 멈춰있는뎅"
type textarea "x"
type textarea "캐시 삭제 해도 접근이 안됩니다. 로그인 누르면 그 상태에서 그대로 멈춰있는데요"
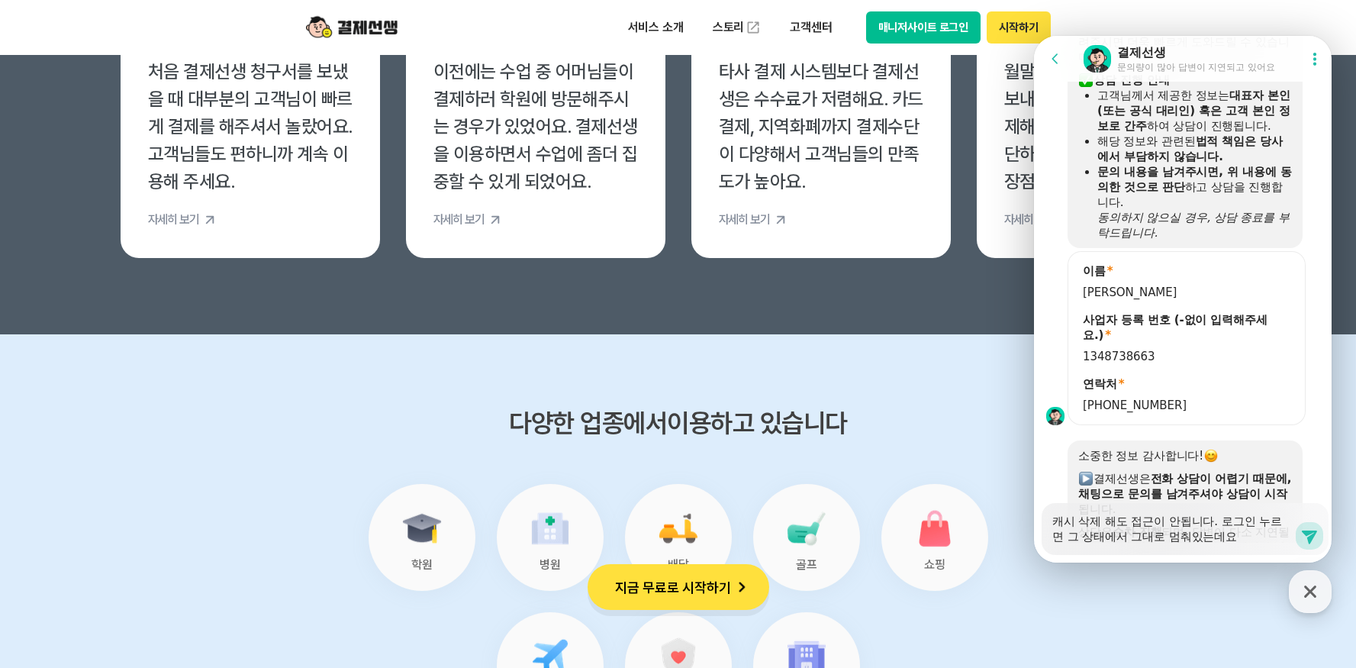
type textarea "x"
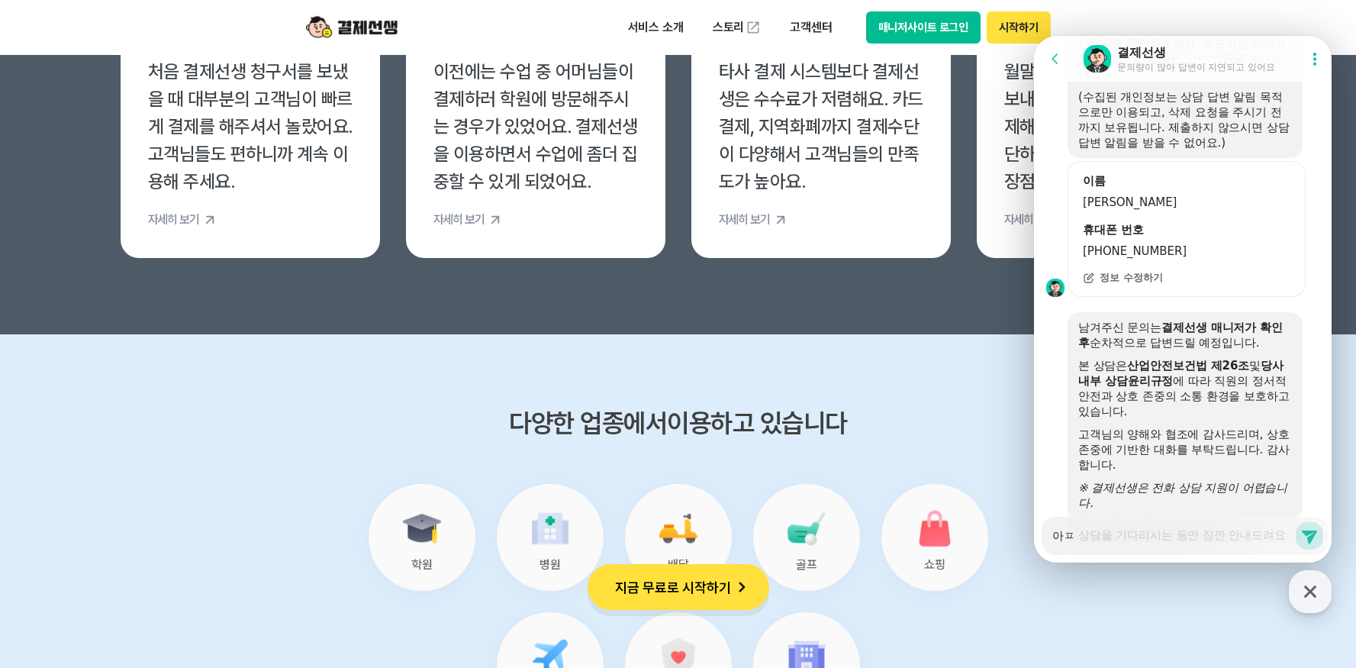
scroll to position [1917, 0]
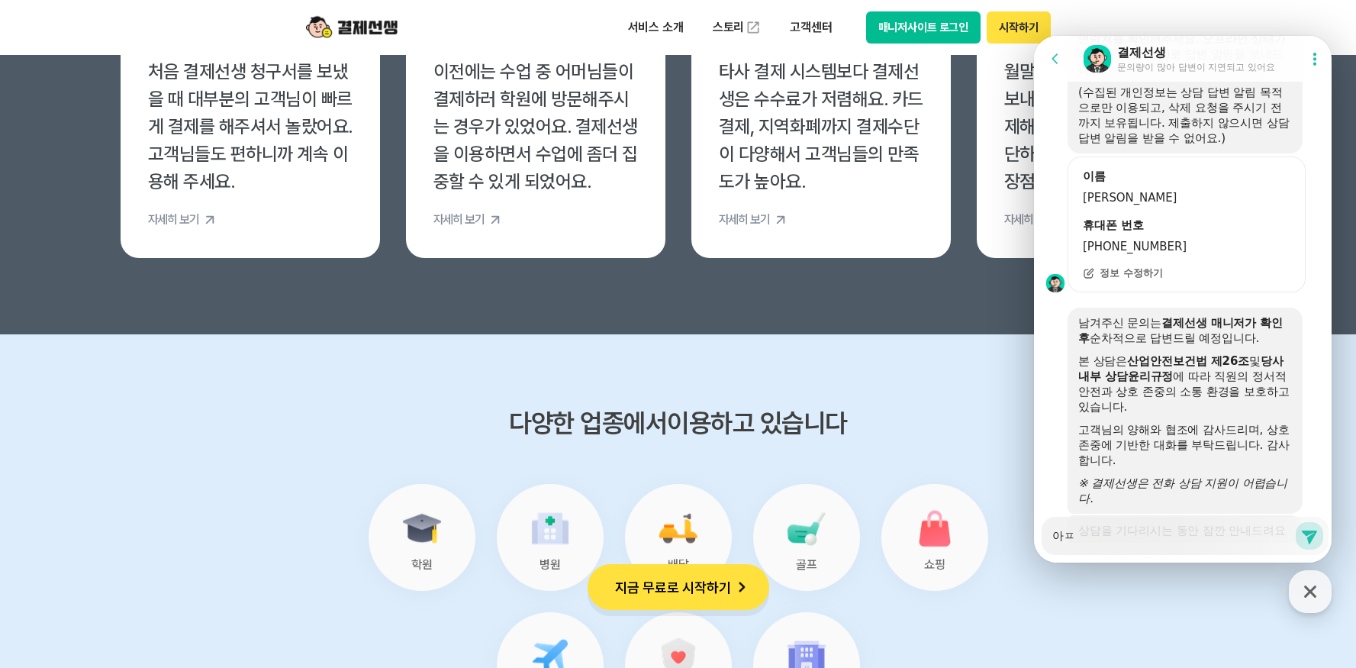
drag, startPoint x: 1094, startPoint y: 534, endPoint x: 947, endPoint y: 522, distance: 147.0
click at [1034, 36] on html "Go to previous page Chat Room 결제선생 문의량이 많아 답변이 지연되고 있어요 Show userchat action di…" at bounding box center [1183, 36] width 298 height 0
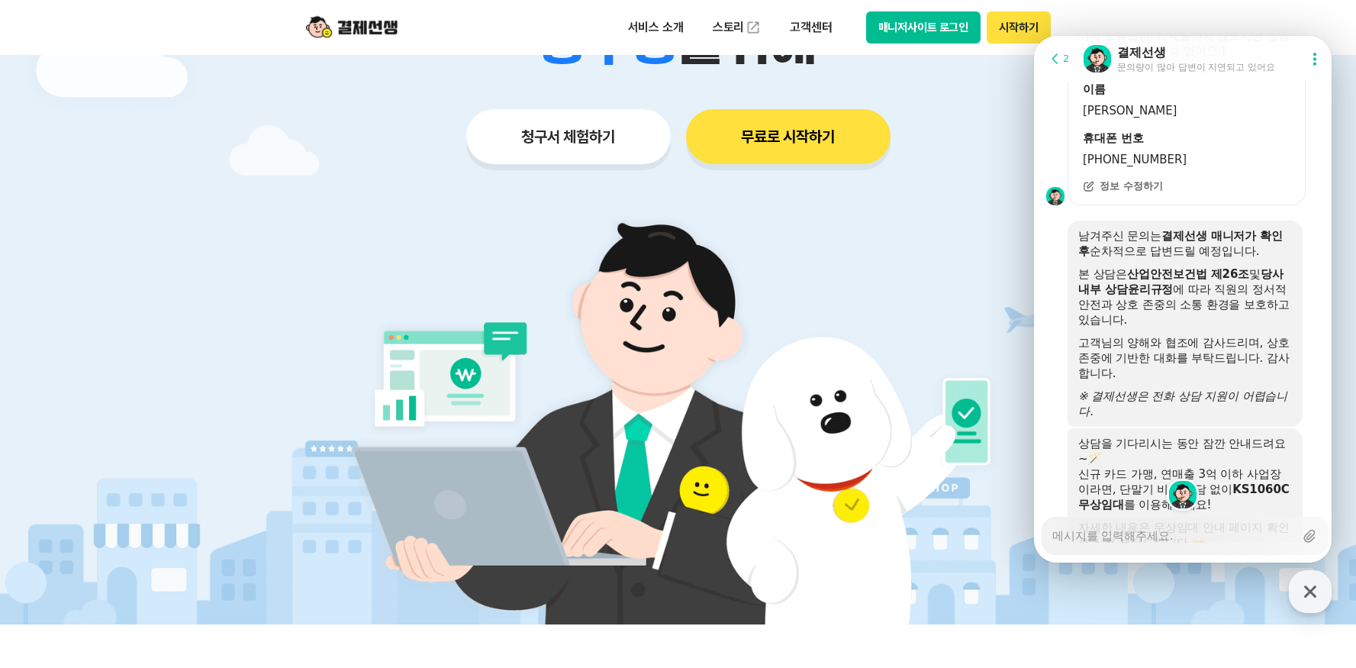
scroll to position [2010, 0]
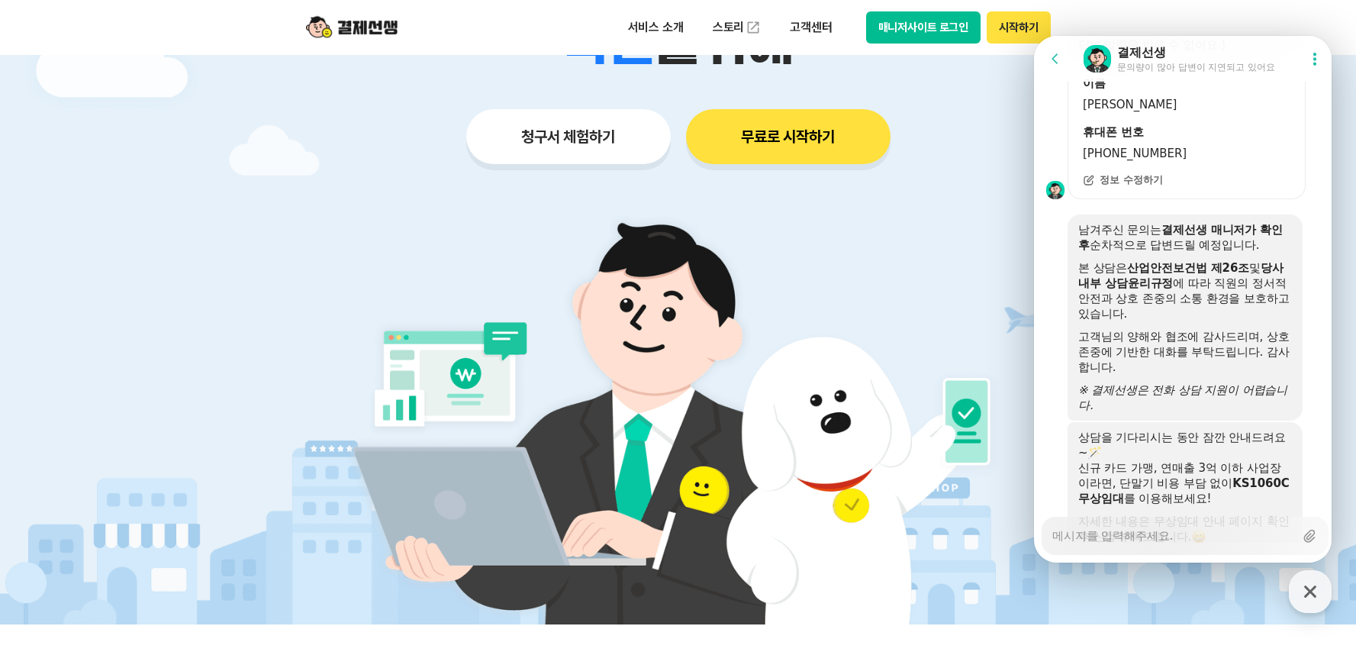
click at [1202, 540] on textarea "Messenger Input Textarea" at bounding box center [1174, 530] width 242 height 26
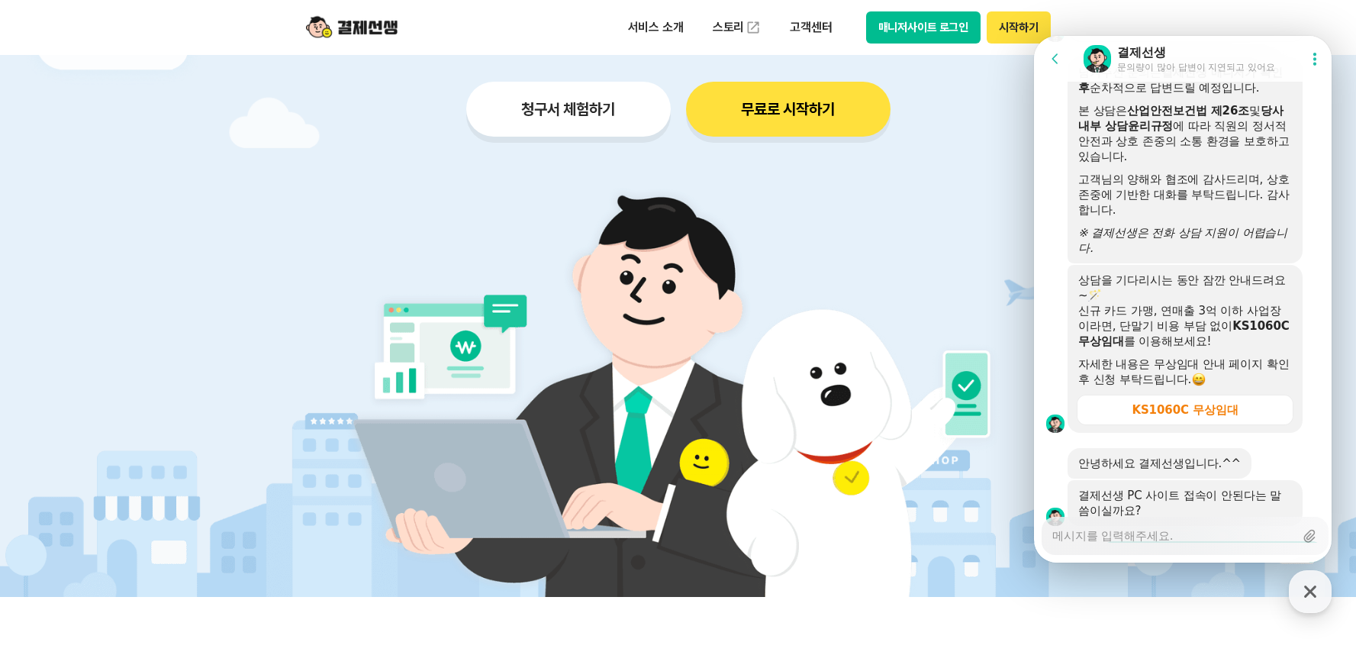
scroll to position [2186, 0]
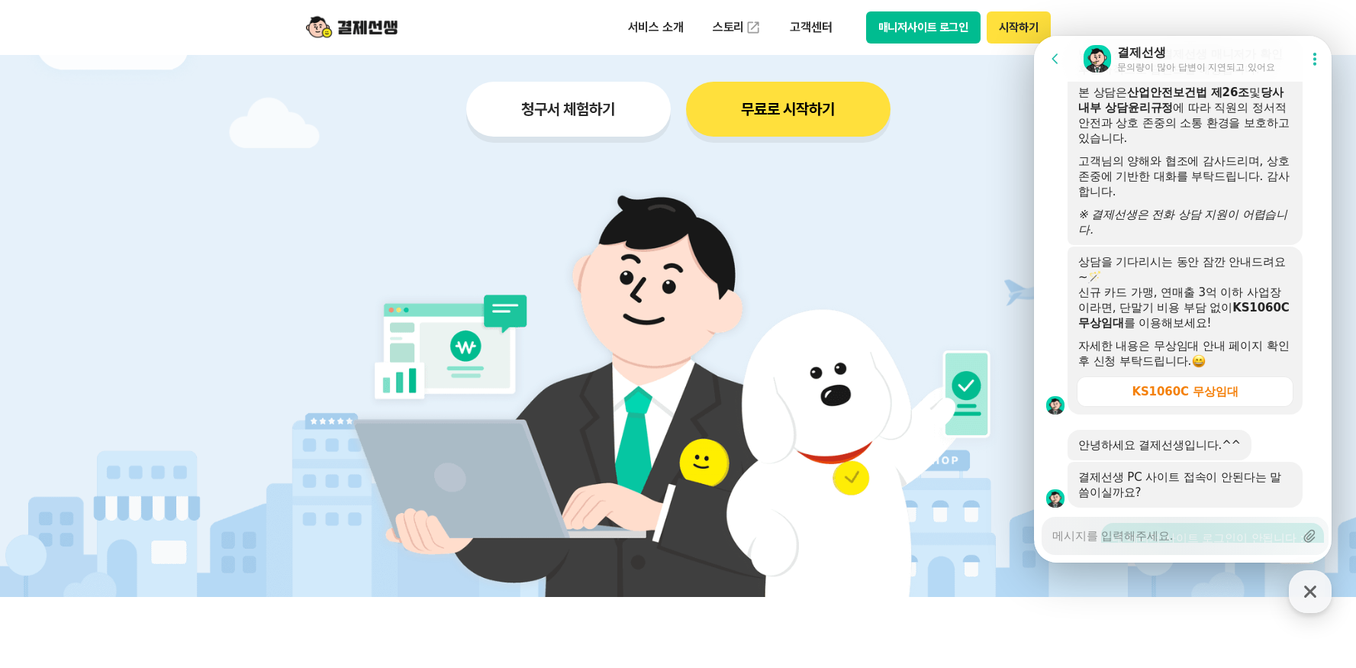
click at [1166, 530] on textarea "Messenger Input Textarea" at bounding box center [1174, 530] width 242 height 26
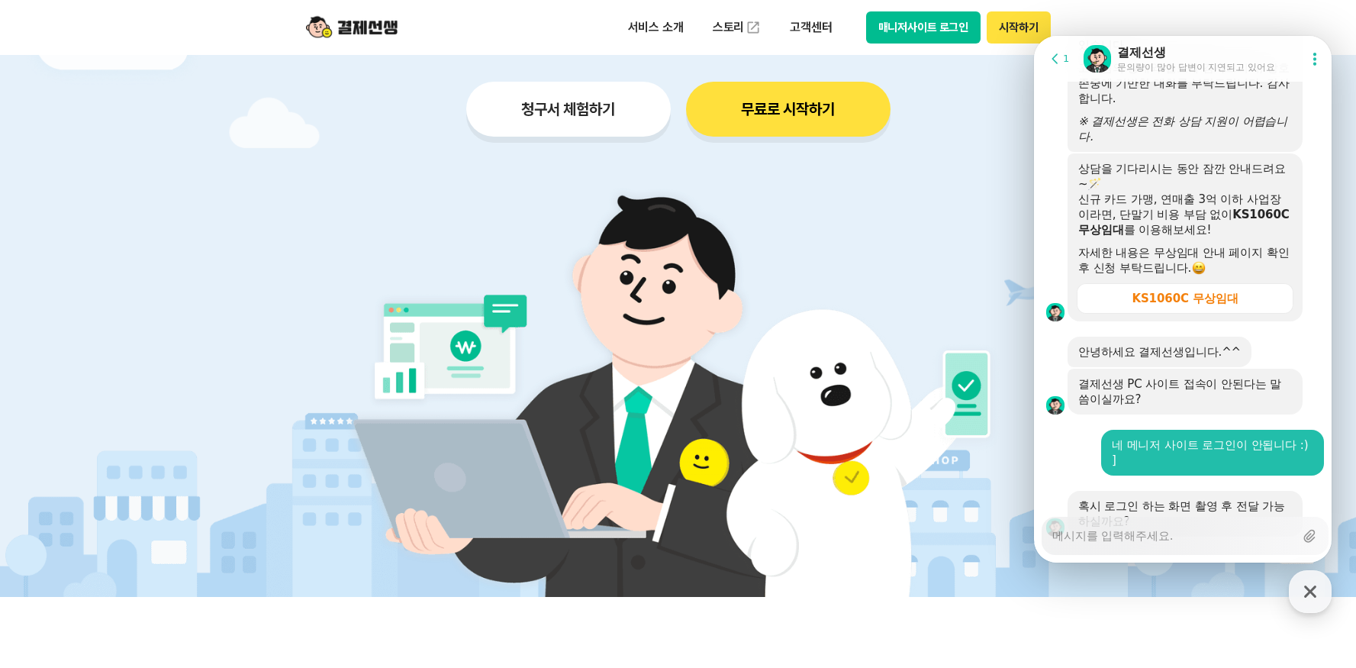
scroll to position [2279, 0]
click at [1103, 535] on textarea "Messenger Input Textarea" at bounding box center [1174, 530] width 242 height 26
click at [1108, 541] on textarea "Messenger Input Textarea" at bounding box center [1174, 530] width 242 height 26
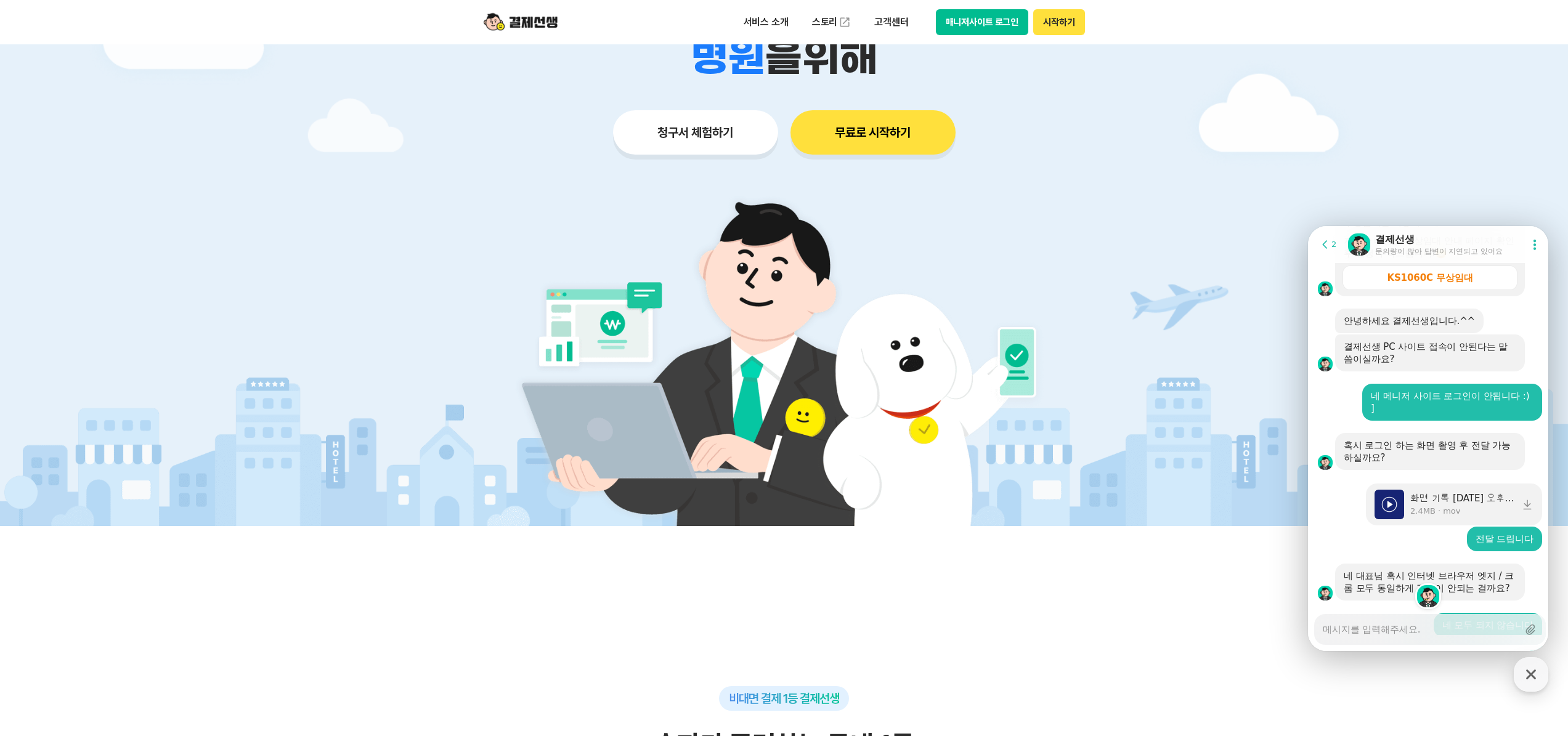
scroll to position [2014, 0]
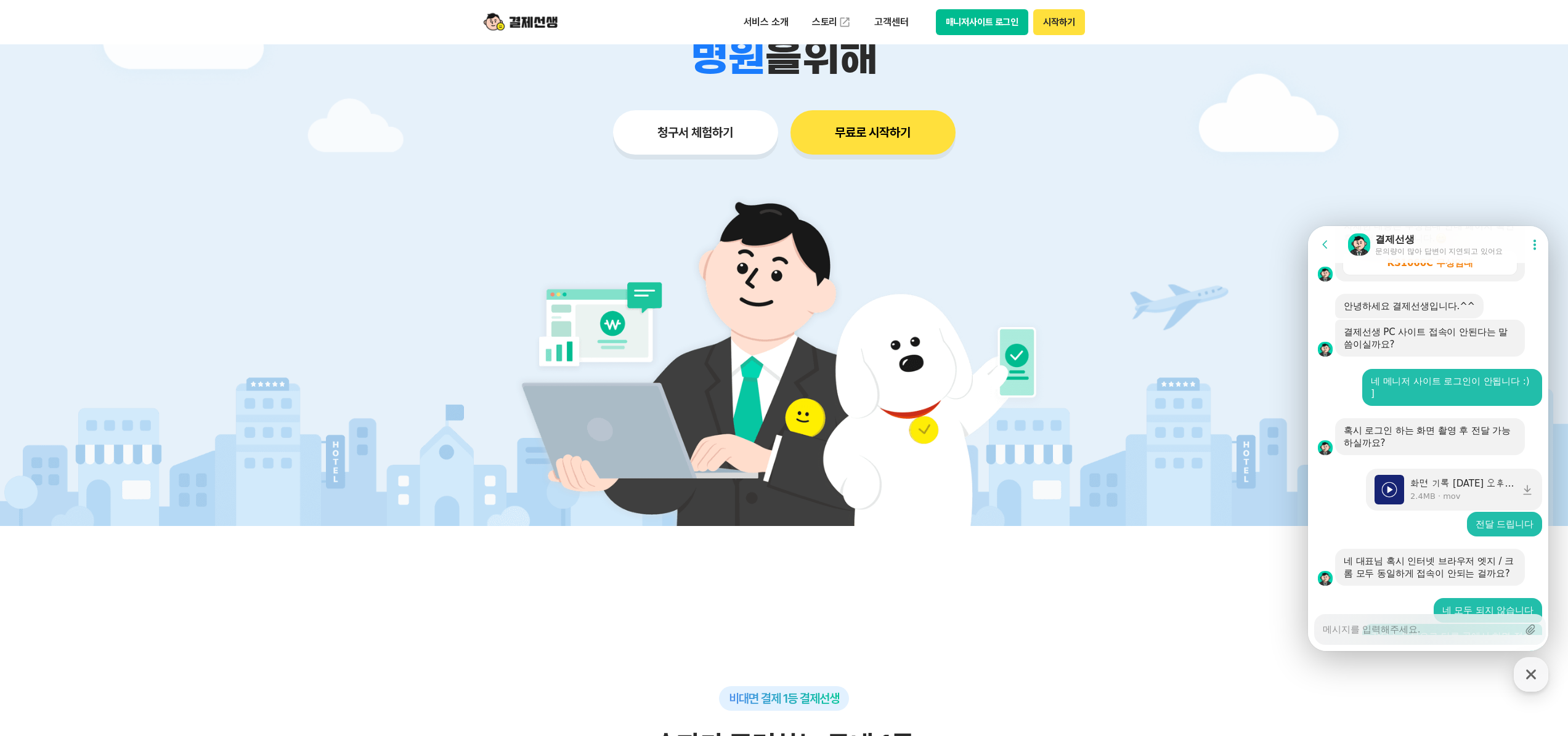
click at [1094, 538] on textarea "Messenger Input Textarea" at bounding box center [1420, 625] width 195 height 21
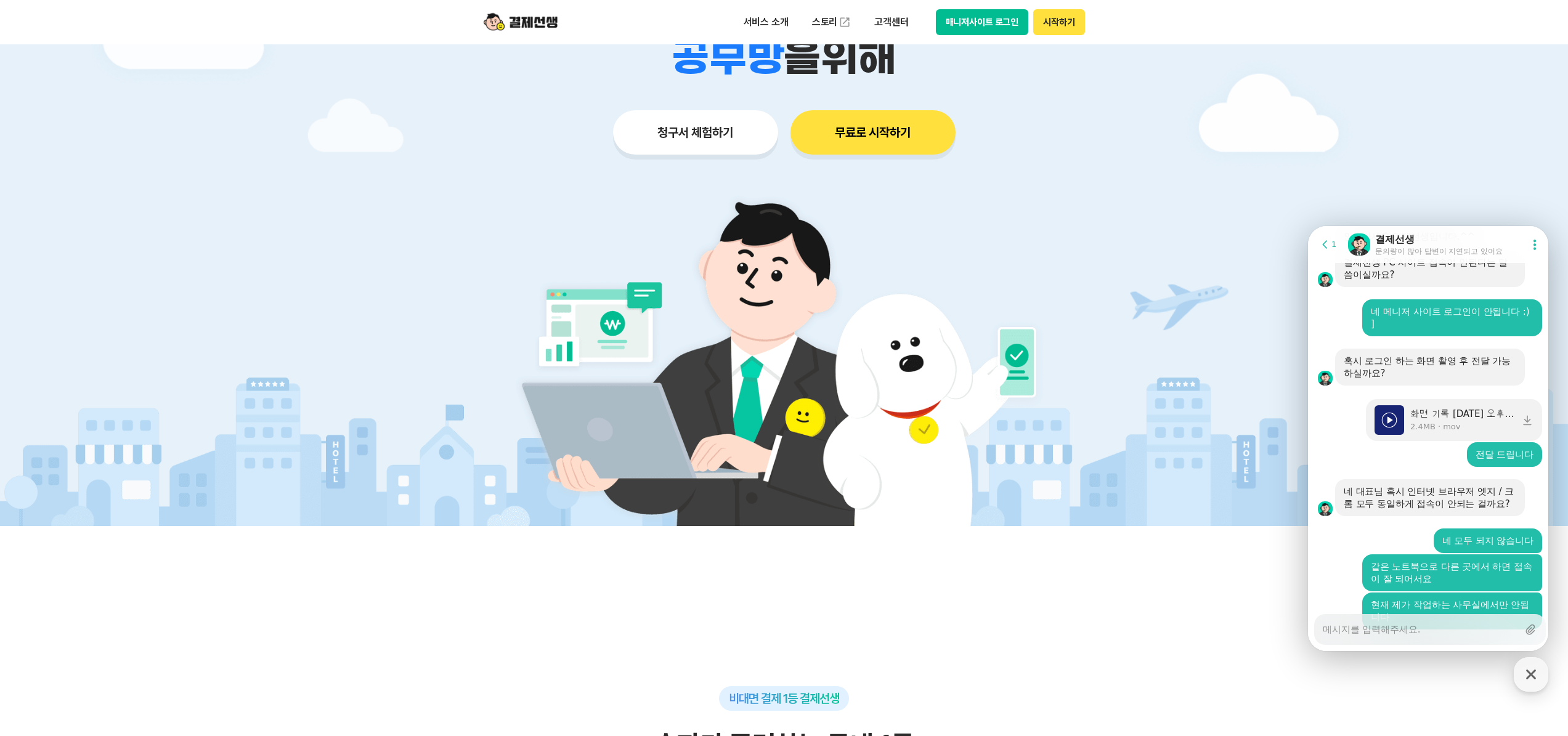
scroll to position [2138, 0]
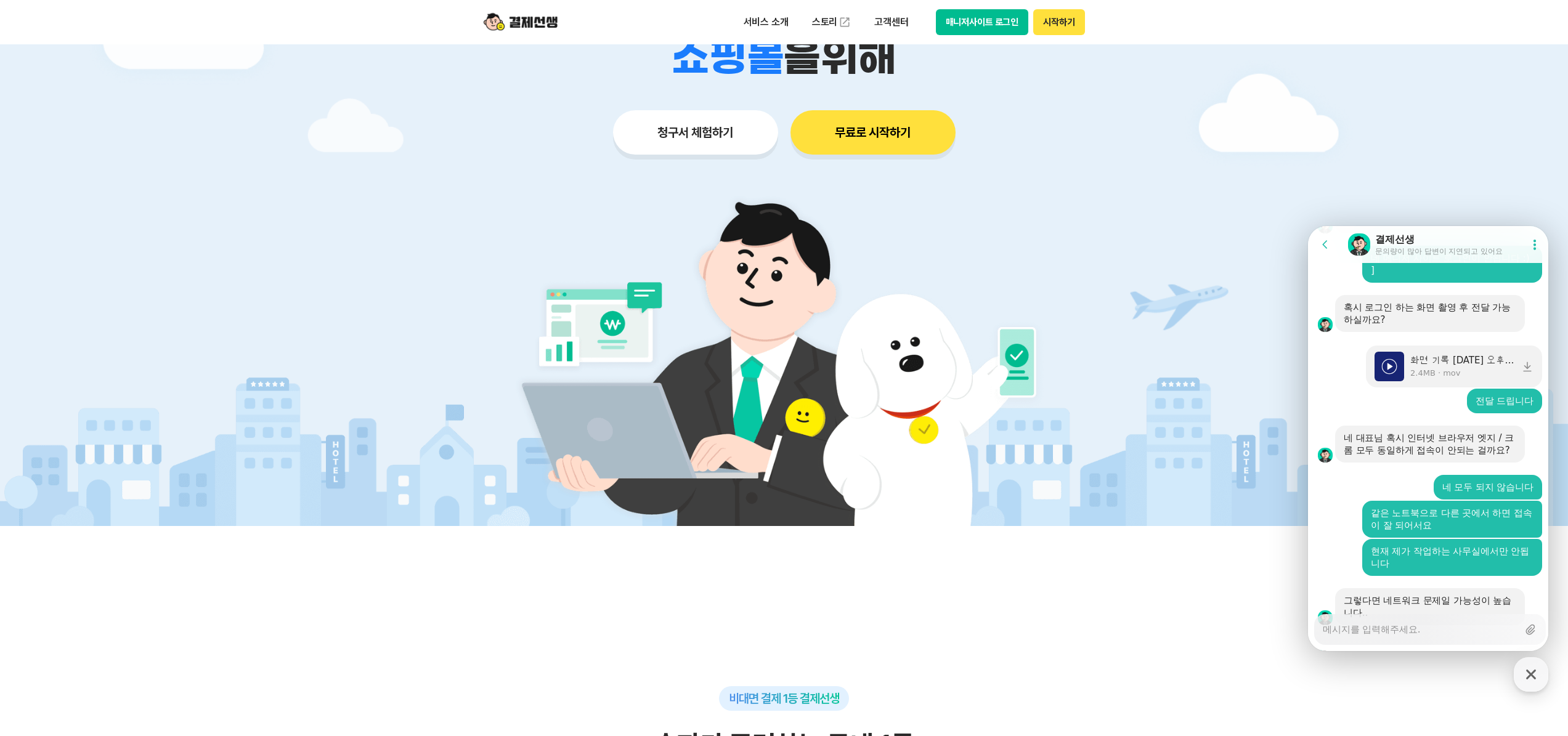
drag, startPoint x: 1376, startPoint y: 530, endPoint x: 1378, endPoint y: 555, distance: 25.1
click at [1094, 538] on div "다른 경로 통해서는 모두 되는데 해당 네트워크만 안된다면 이용이 제한될 수 있습니다. 다만 그 네트워크가 어떤 보안 사항이 있는지 모르기 때문…" at bounding box center [1430, 748] width 173 height 61
click at [1094, 538] on div "Messenger Input Textarea" at bounding box center [1420, 629] width 195 height 30
